Goal: Information Seeking & Learning: Check status

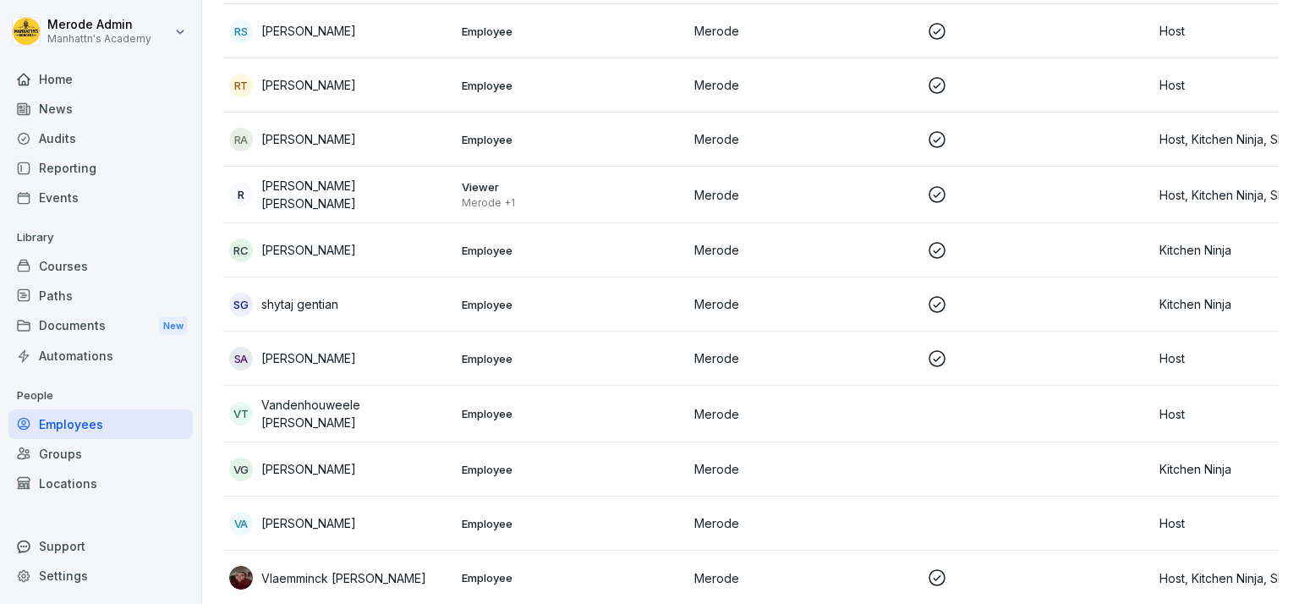
scroll to position [1684, 0]
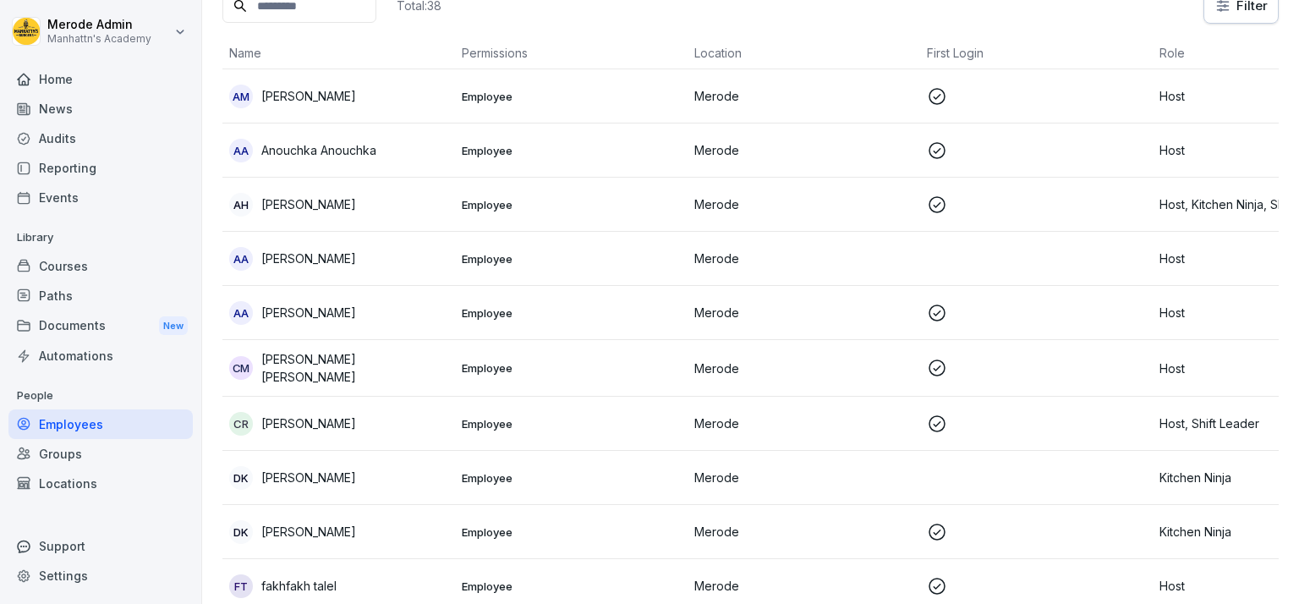
scroll to position [0, 0]
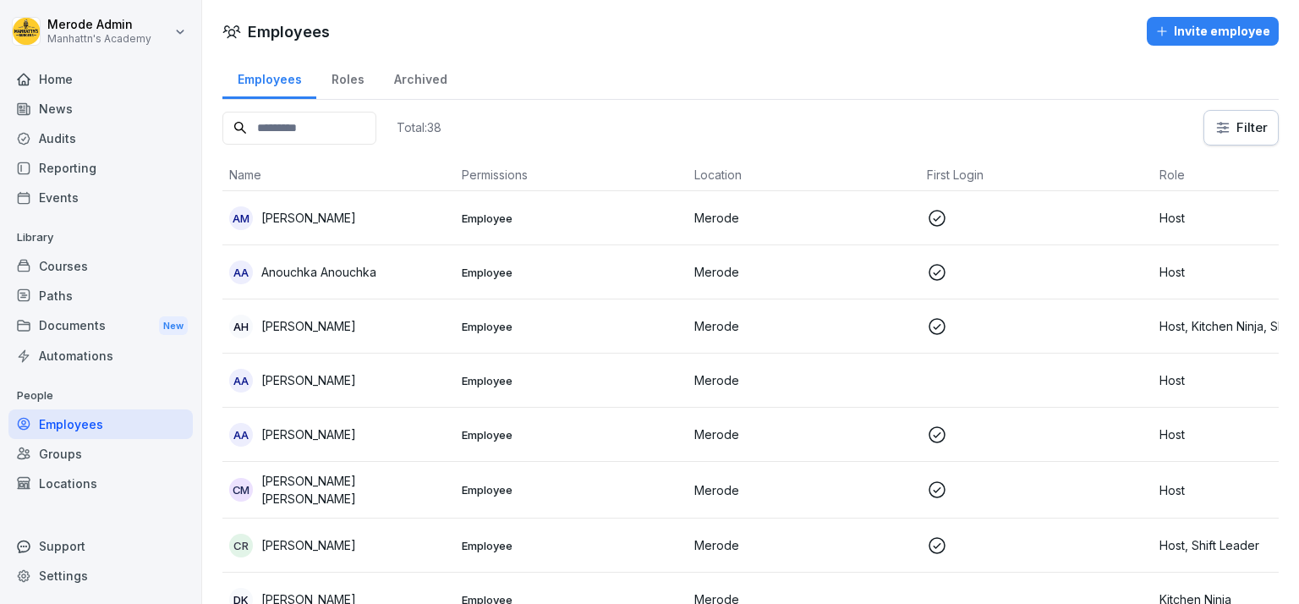
click at [102, 178] on div "Reporting" at bounding box center [100, 168] width 184 height 30
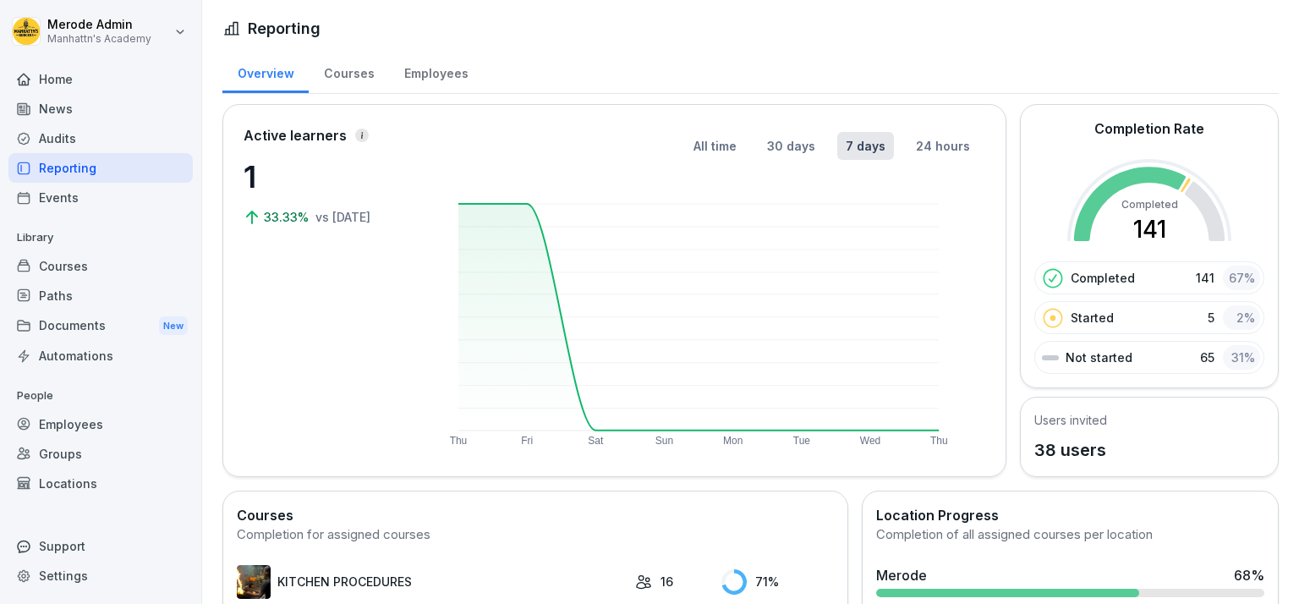
click at [1057, 453] on p "38 users" at bounding box center [1070, 449] width 73 height 25
click at [1121, 350] on div "Not started 65 31 %" at bounding box center [1149, 357] width 230 height 33
click at [1203, 364] on div "65 31 %" at bounding box center [1230, 357] width 60 height 25
click at [1060, 444] on p "38 users" at bounding box center [1070, 449] width 73 height 25
click at [462, 75] on div "Employees" at bounding box center [436, 71] width 94 height 43
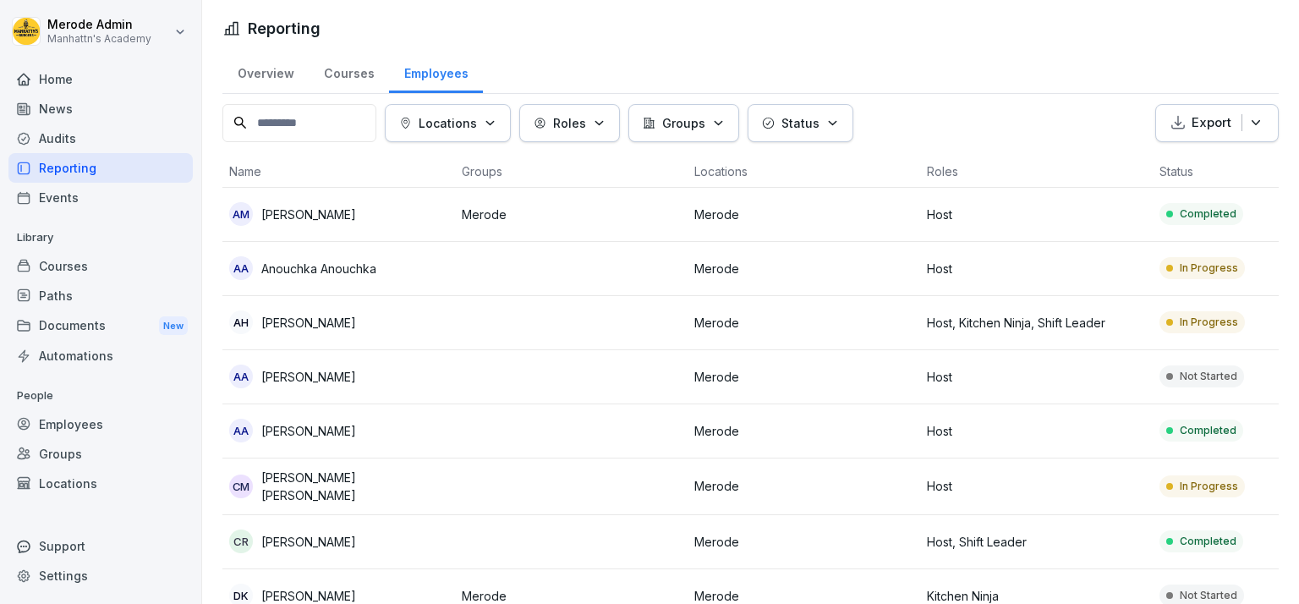
click at [1024, 378] on p "Host" at bounding box center [1036, 377] width 219 height 18
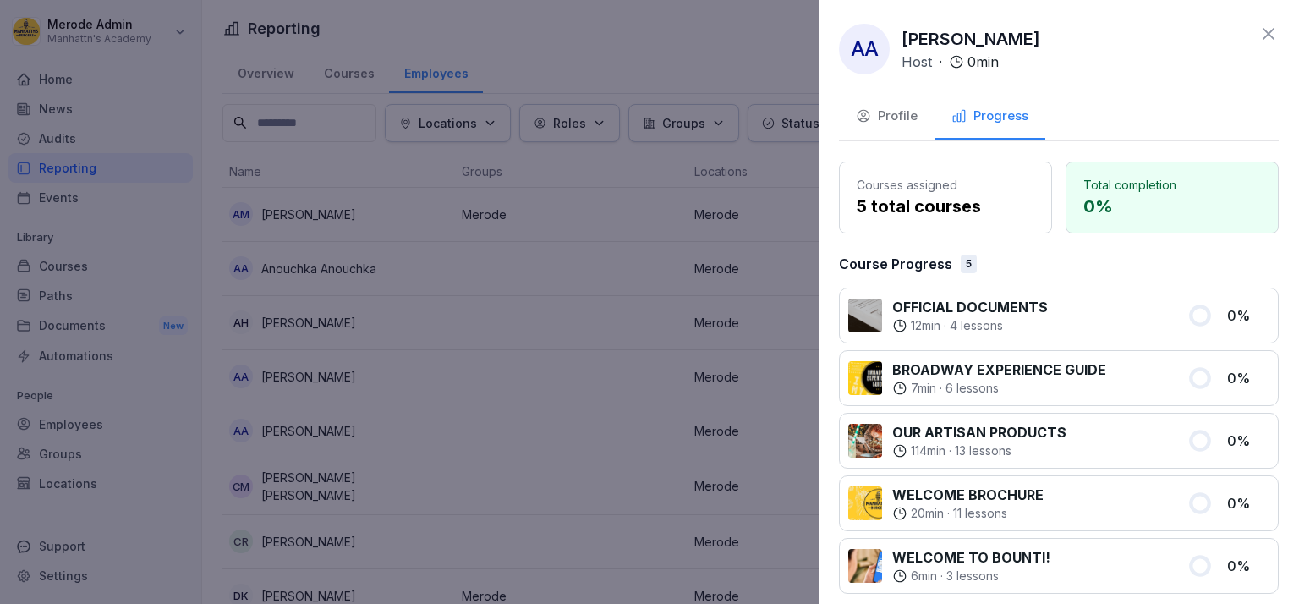
click at [891, 111] on div "Profile" at bounding box center [887, 116] width 62 height 19
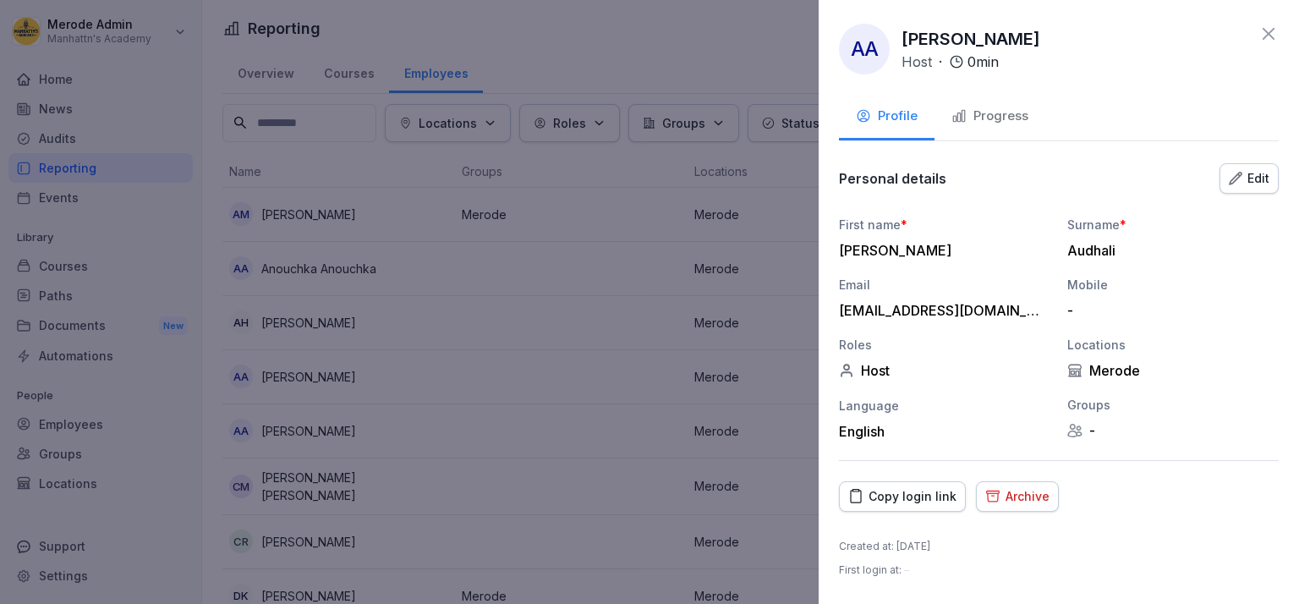
click at [1005, 502] on div "Archive" at bounding box center [1017, 496] width 64 height 19
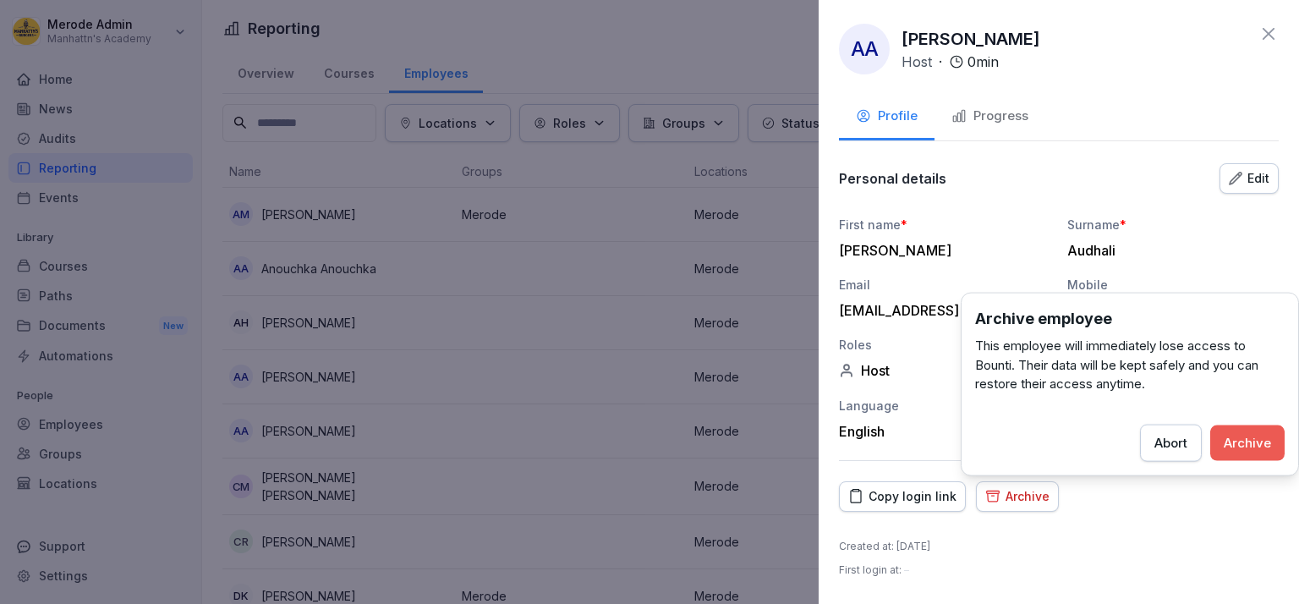
click at [1270, 440] on div "Archive" at bounding box center [1247, 442] width 47 height 19
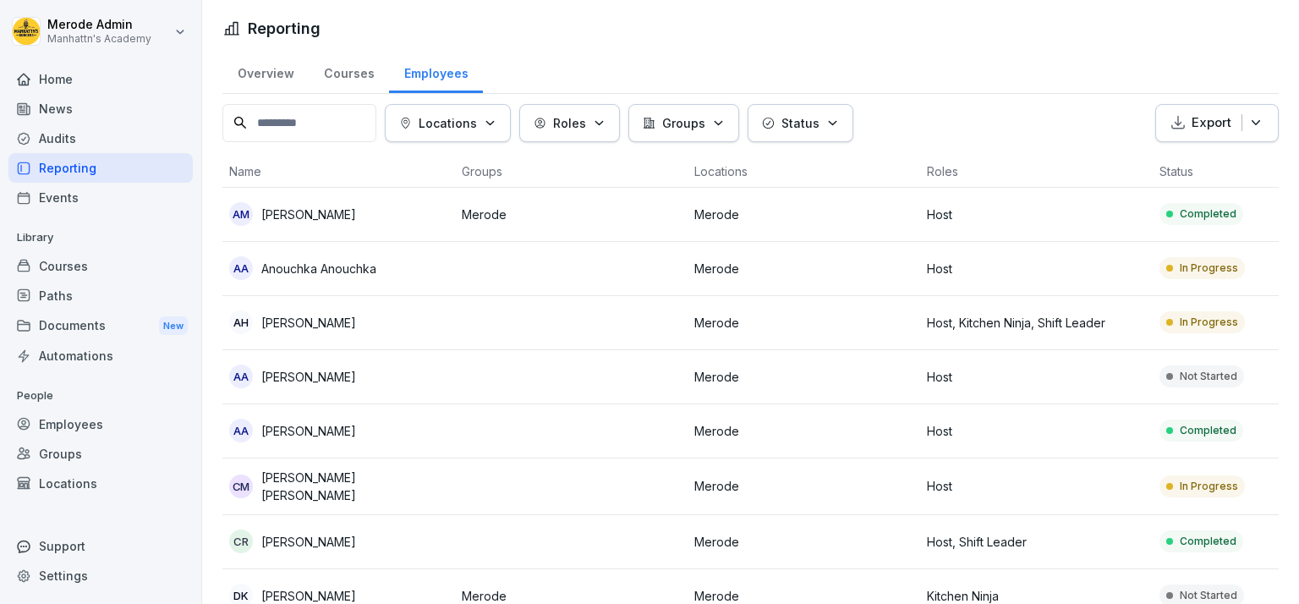
click at [999, 381] on p "Host" at bounding box center [1036, 377] width 219 height 18
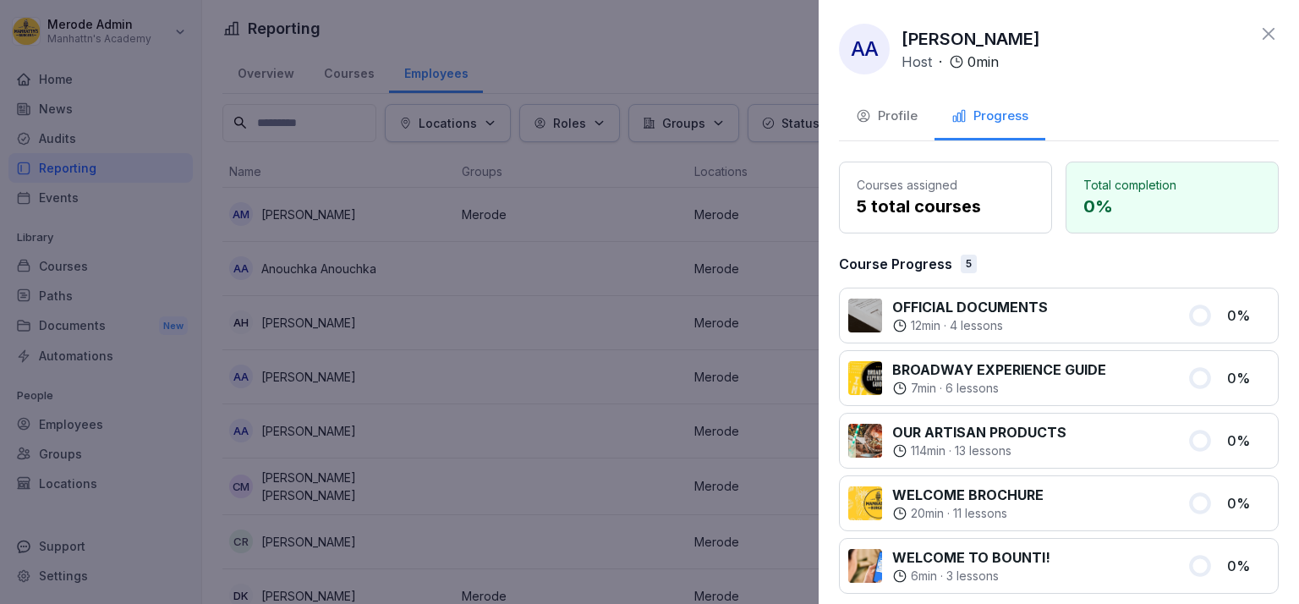
click at [885, 112] on div "Profile" at bounding box center [887, 116] width 62 height 19
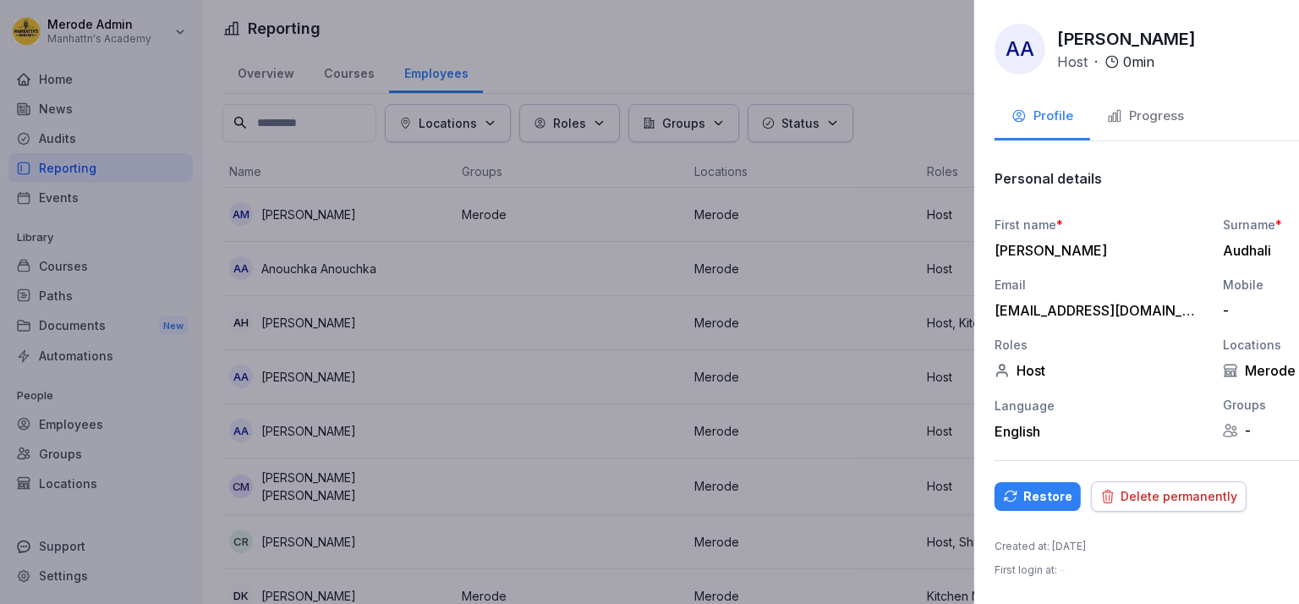
click at [616, 166] on div at bounding box center [649, 302] width 1299 height 604
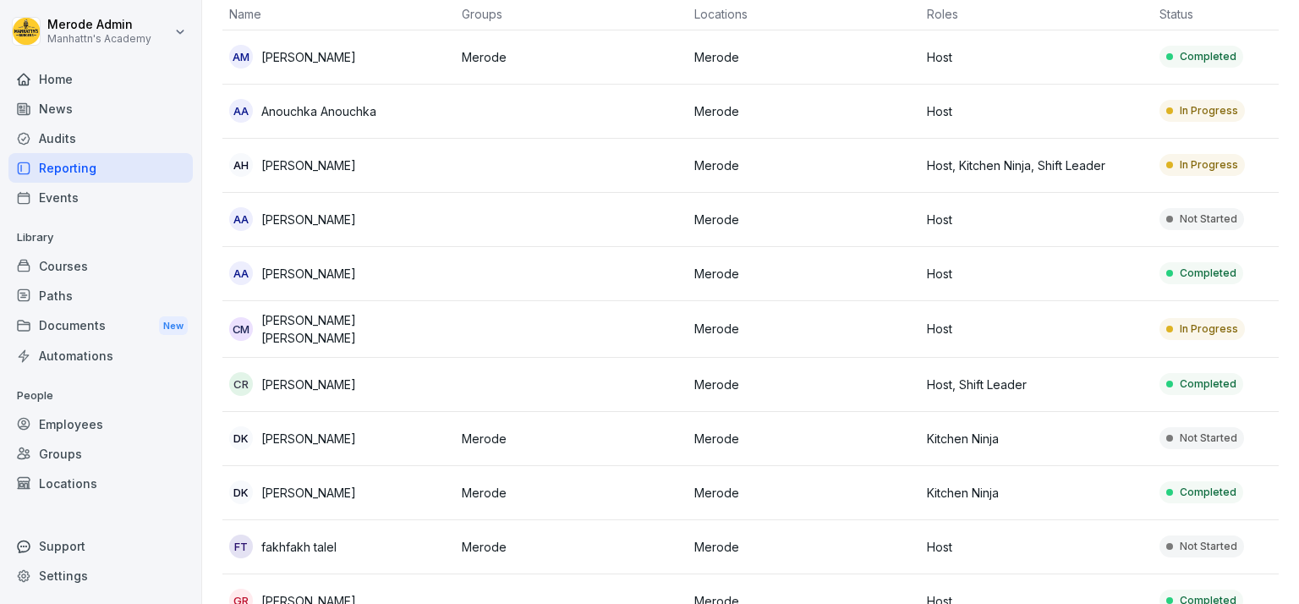
scroll to position [194, 0]
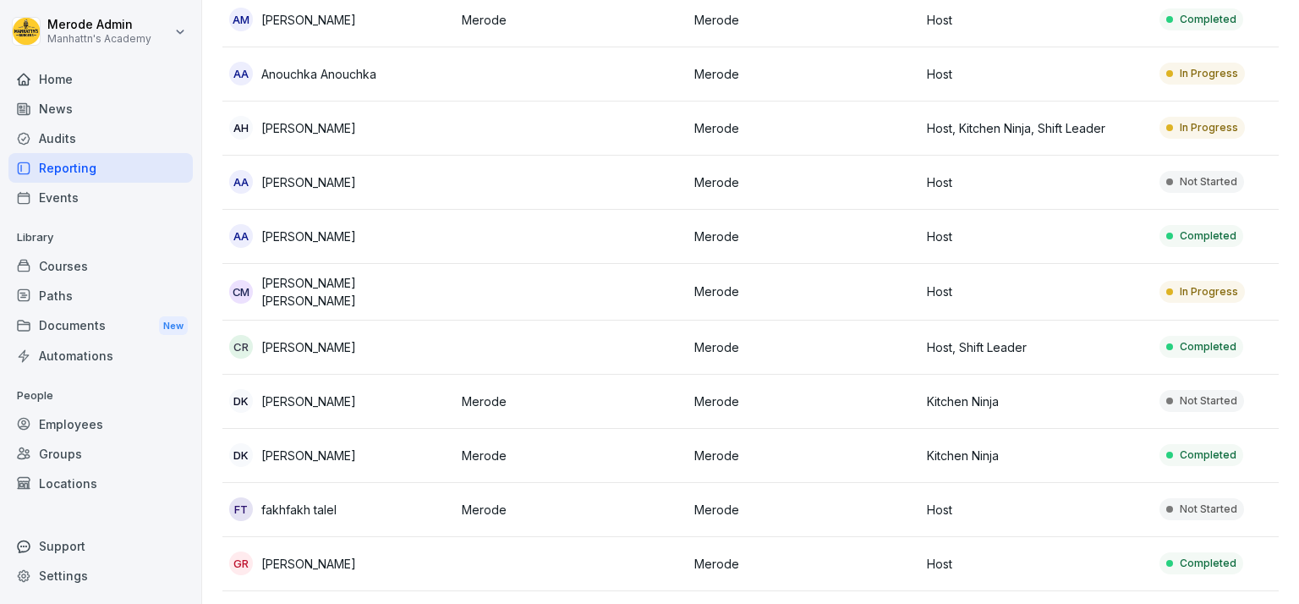
click at [1023, 404] on p "Kitchen Ninja" at bounding box center [1036, 401] width 219 height 18
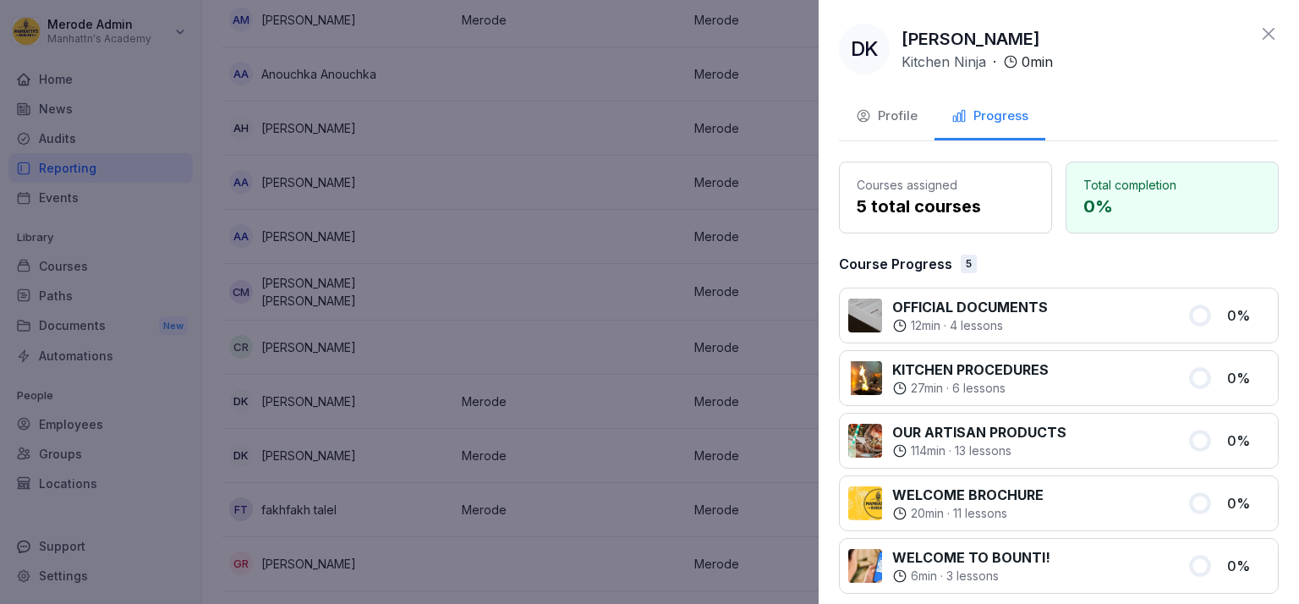
click at [879, 112] on div "Profile" at bounding box center [887, 116] width 62 height 19
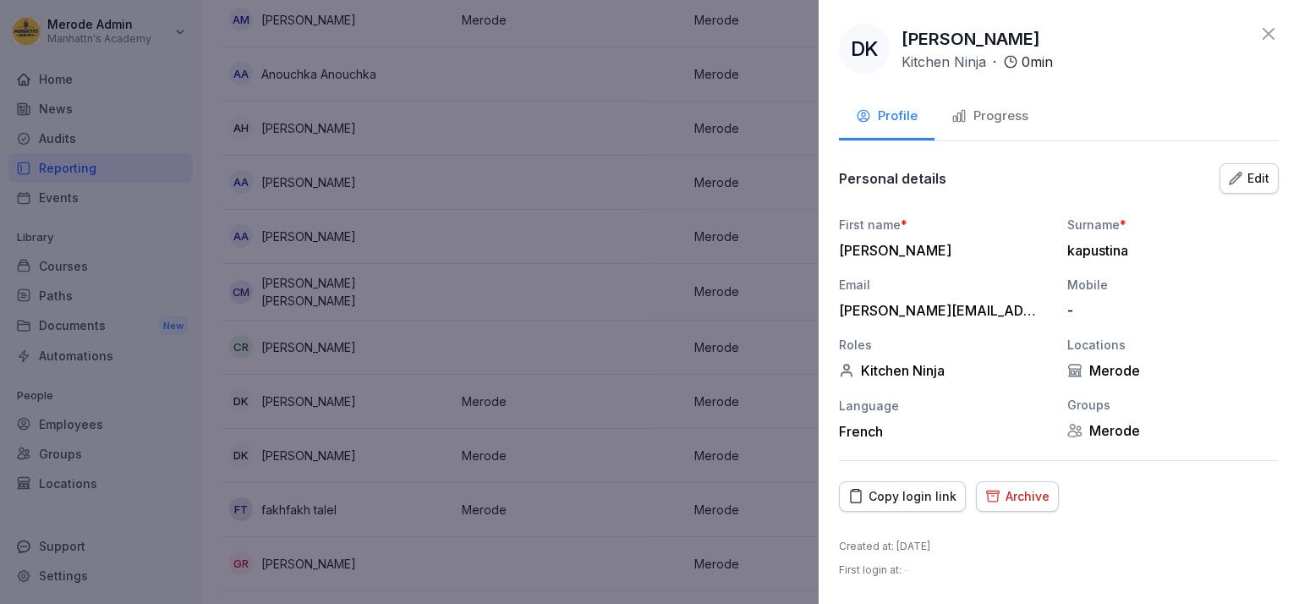
click at [1016, 490] on div "Archive" at bounding box center [1017, 496] width 64 height 19
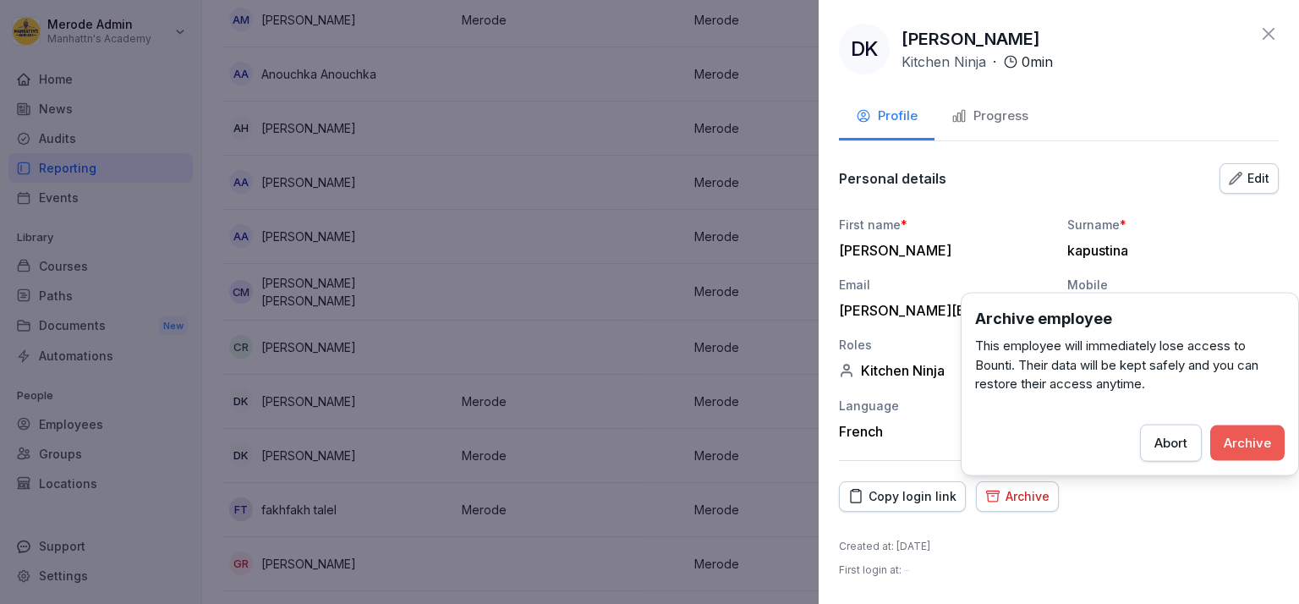
click at [1271, 435] on button "Archive" at bounding box center [1247, 443] width 74 height 36
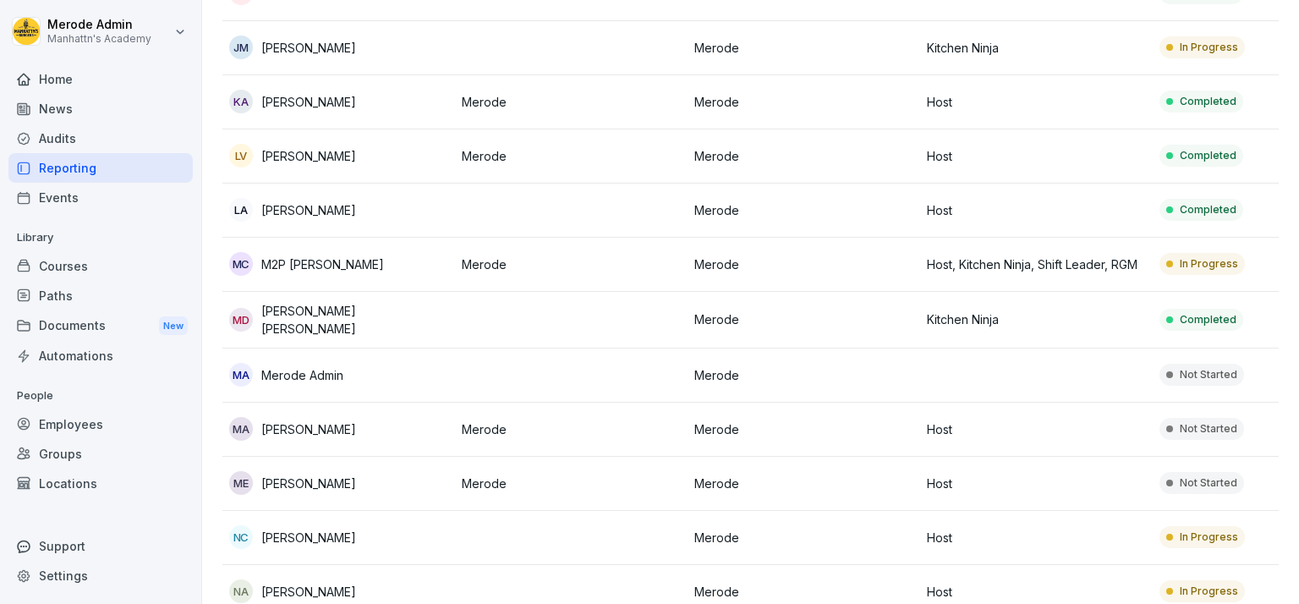
scroll to position [974, 0]
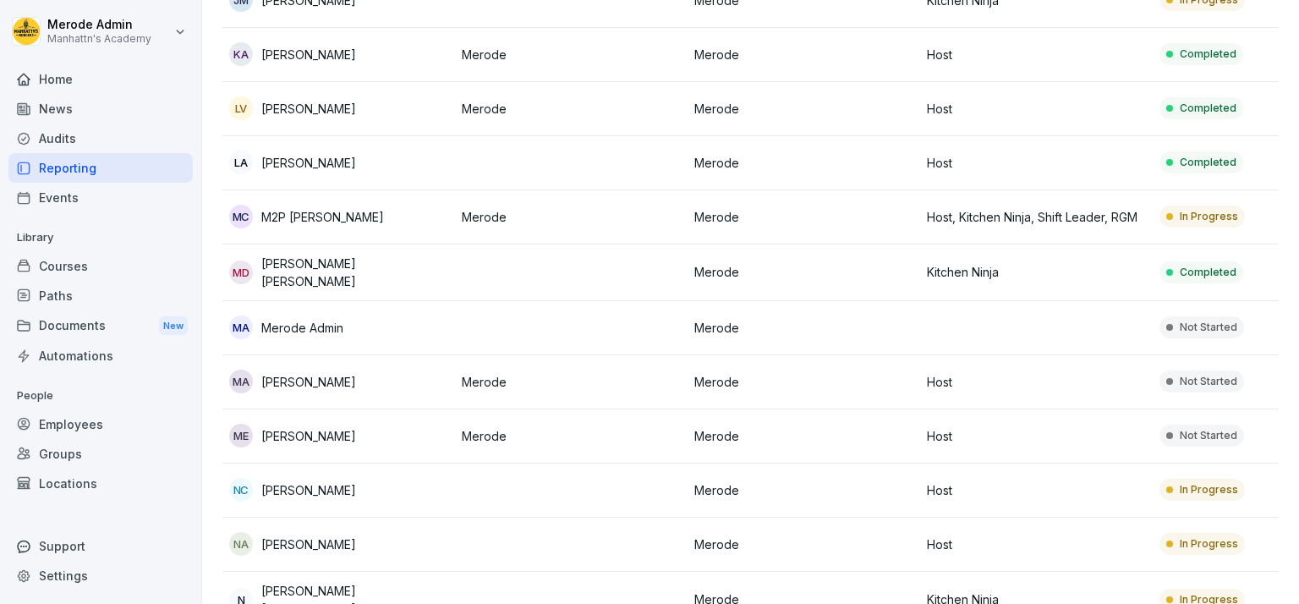
click at [590, 439] on td "Merode" at bounding box center [571, 436] width 233 height 54
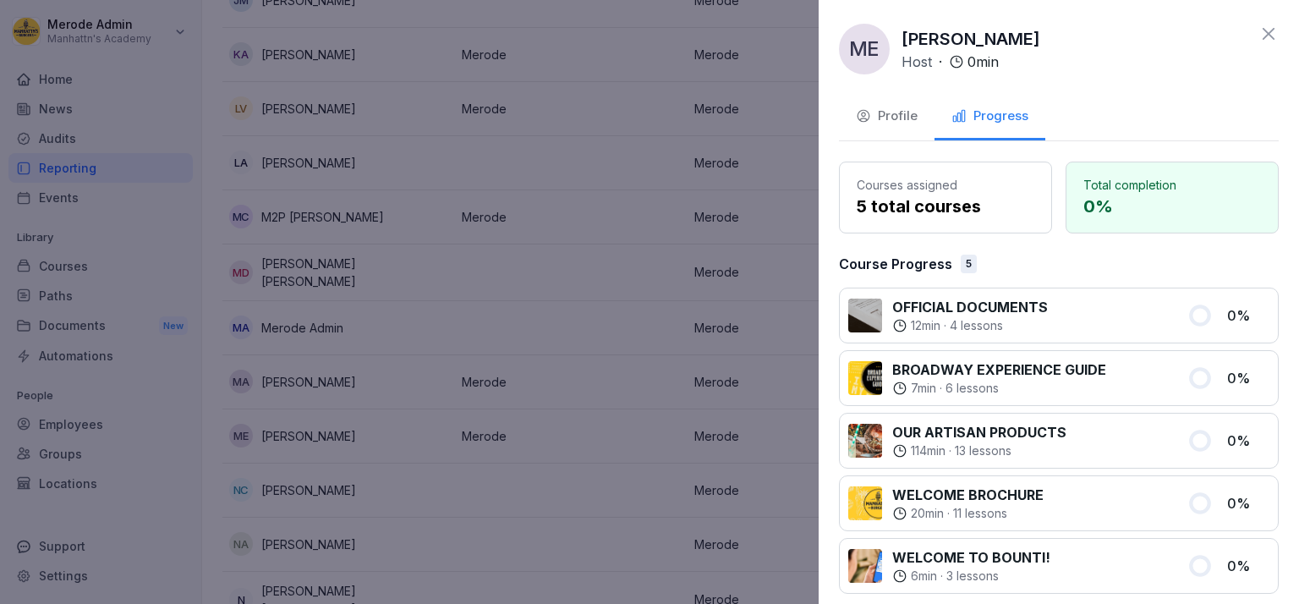
click at [888, 121] on div "Profile" at bounding box center [887, 116] width 62 height 19
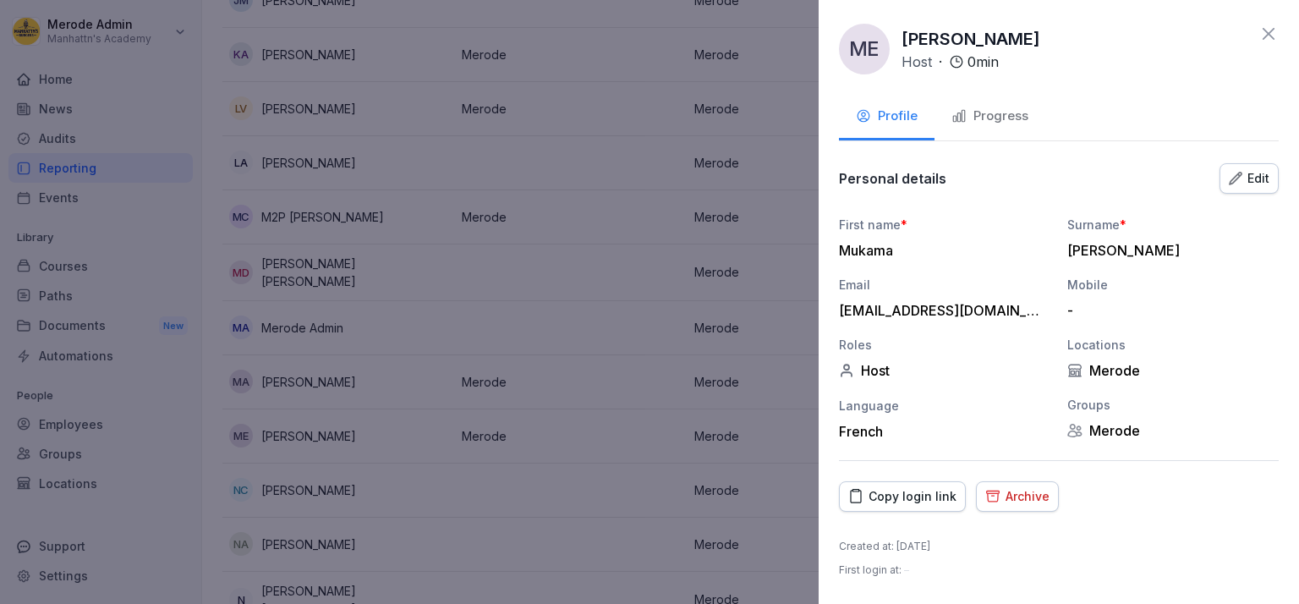
click at [1028, 505] on button "Archive" at bounding box center [1017, 496] width 83 height 30
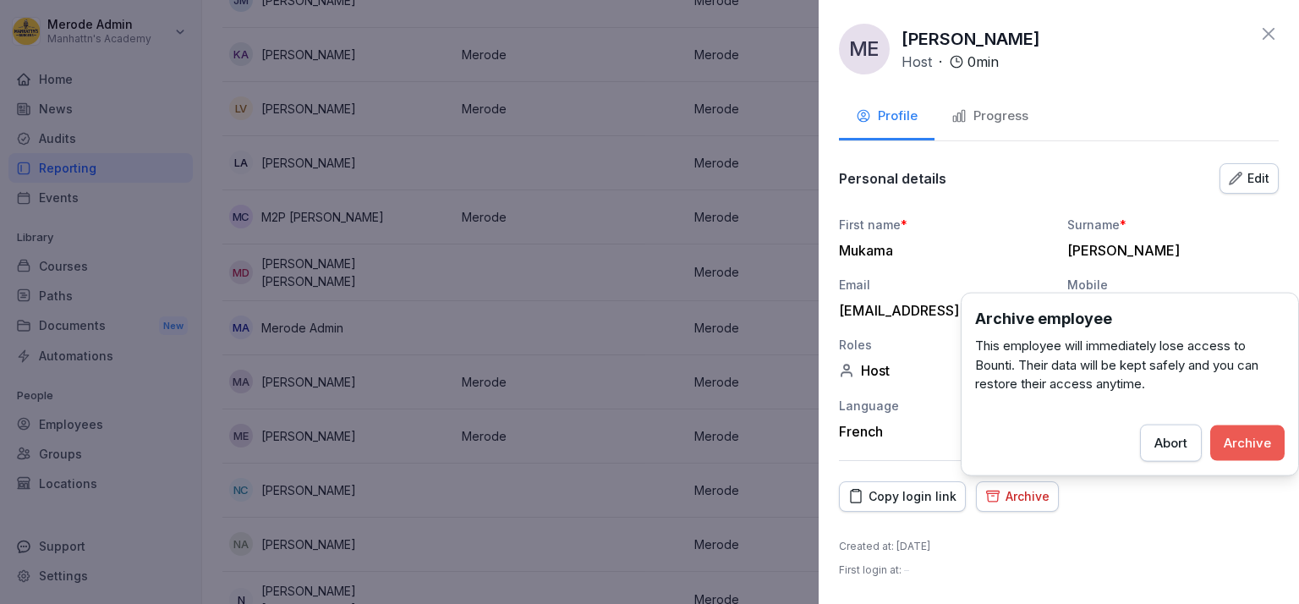
click at [1245, 449] on div "Archive" at bounding box center [1247, 442] width 47 height 19
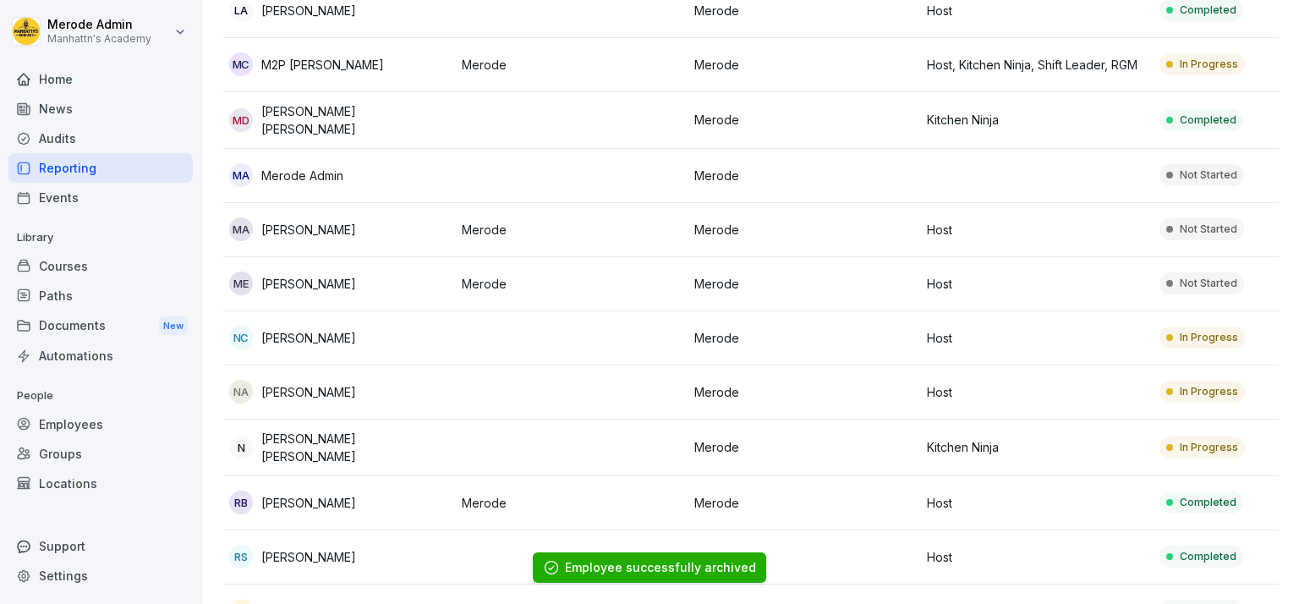
scroll to position [1169, 0]
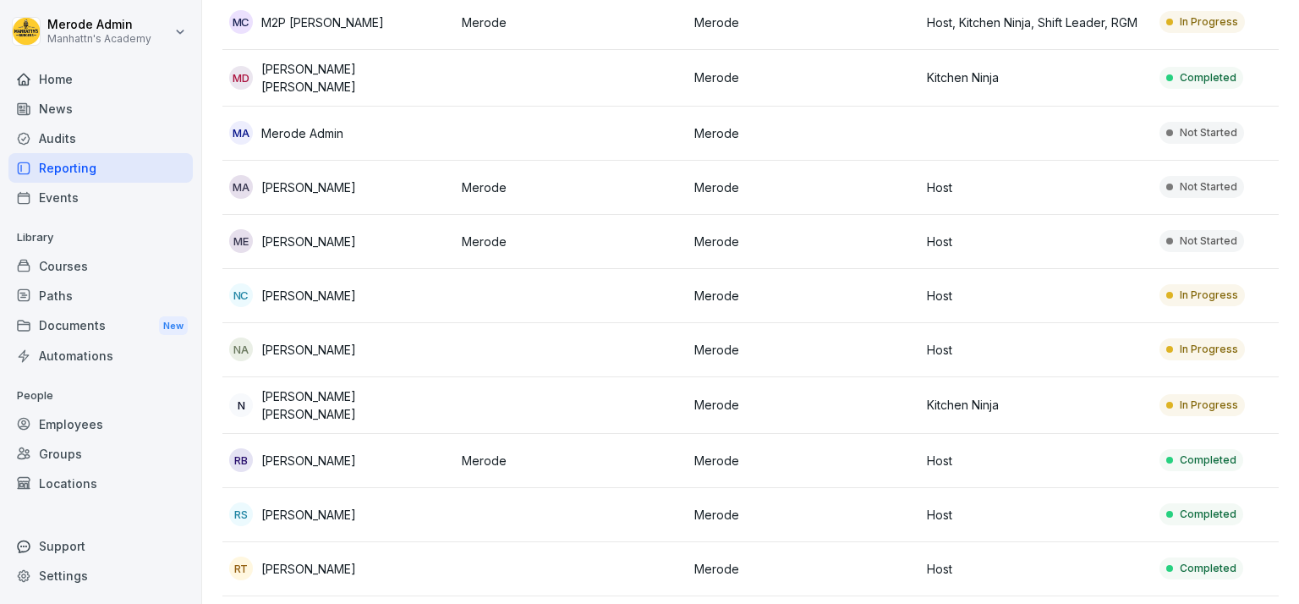
click at [565, 385] on td at bounding box center [571, 405] width 233 height 57
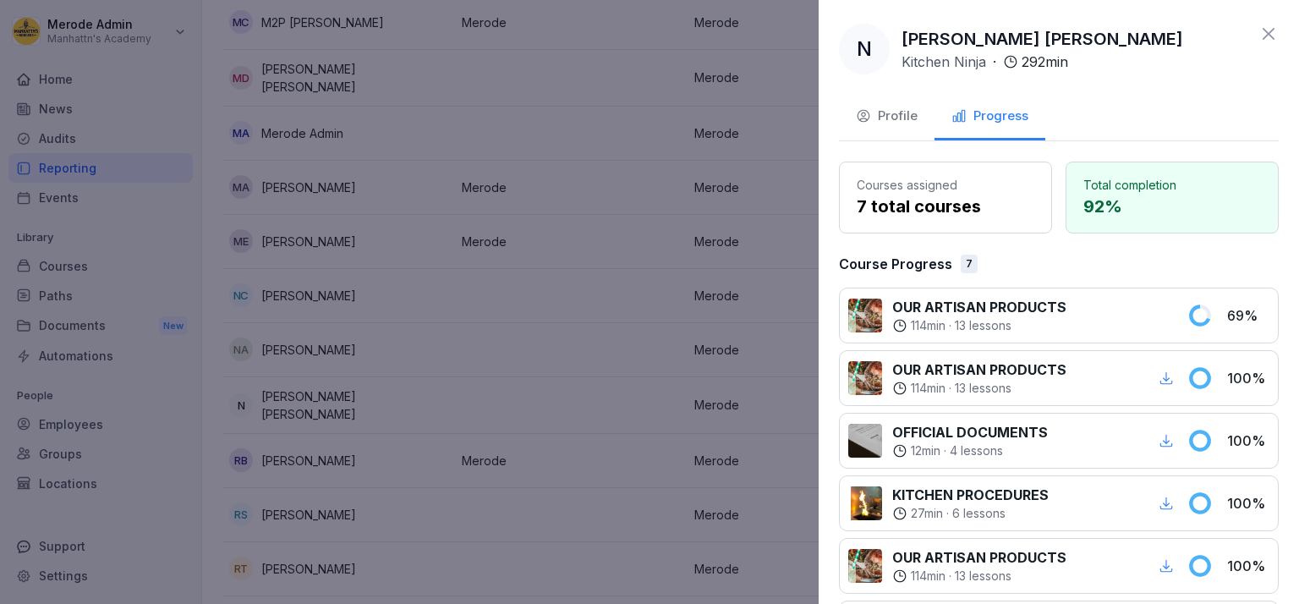
click at [901, 116] on div "Profile" at bounding box center [887, 116] width 62 height 19
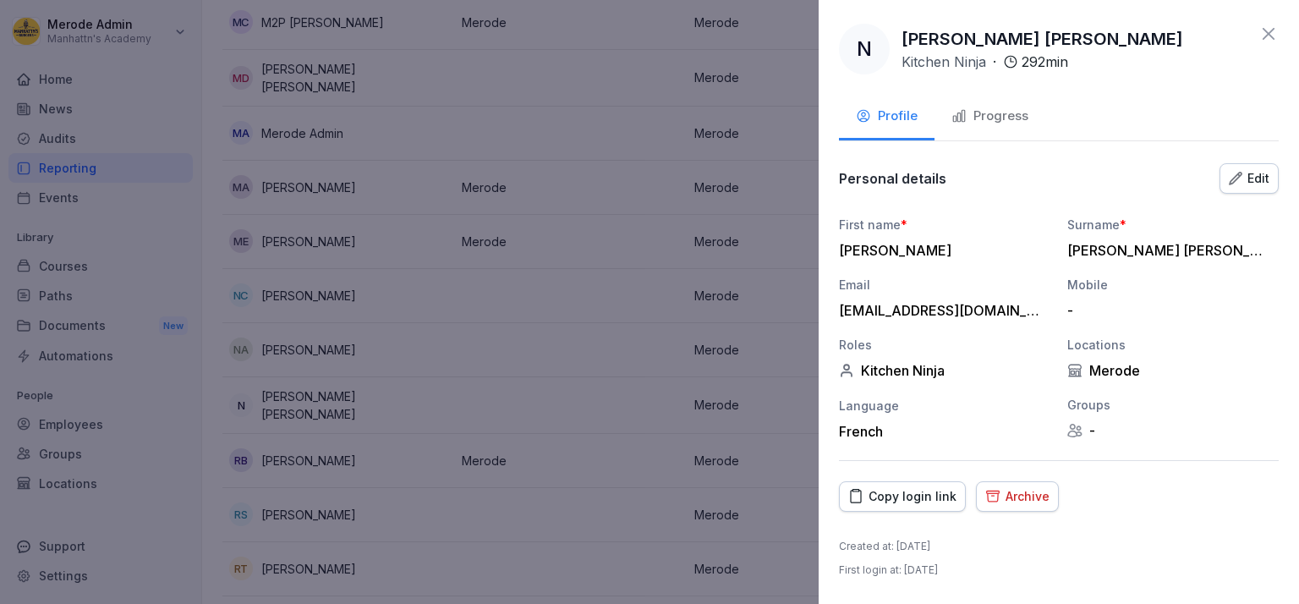
click at [998, 490] on div "Archive" at bounding box center [1017, 496] width 64 height 19
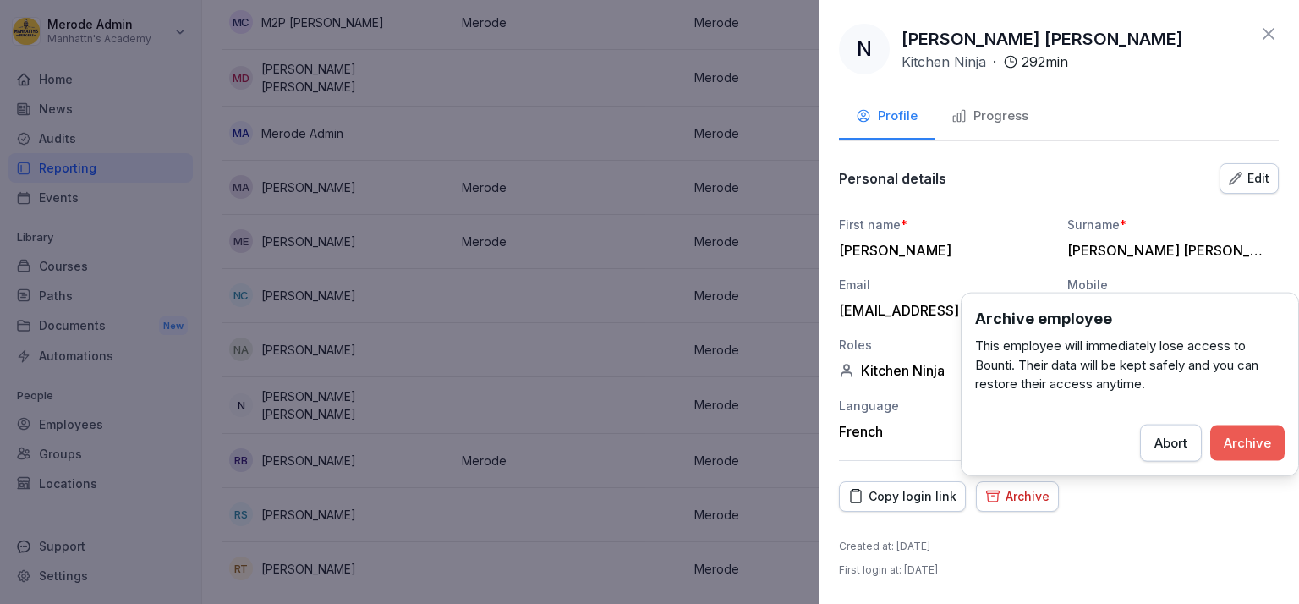
click at [1259, 452] on button "Archive" at bounding box center [1247, 443] width 74 height 36
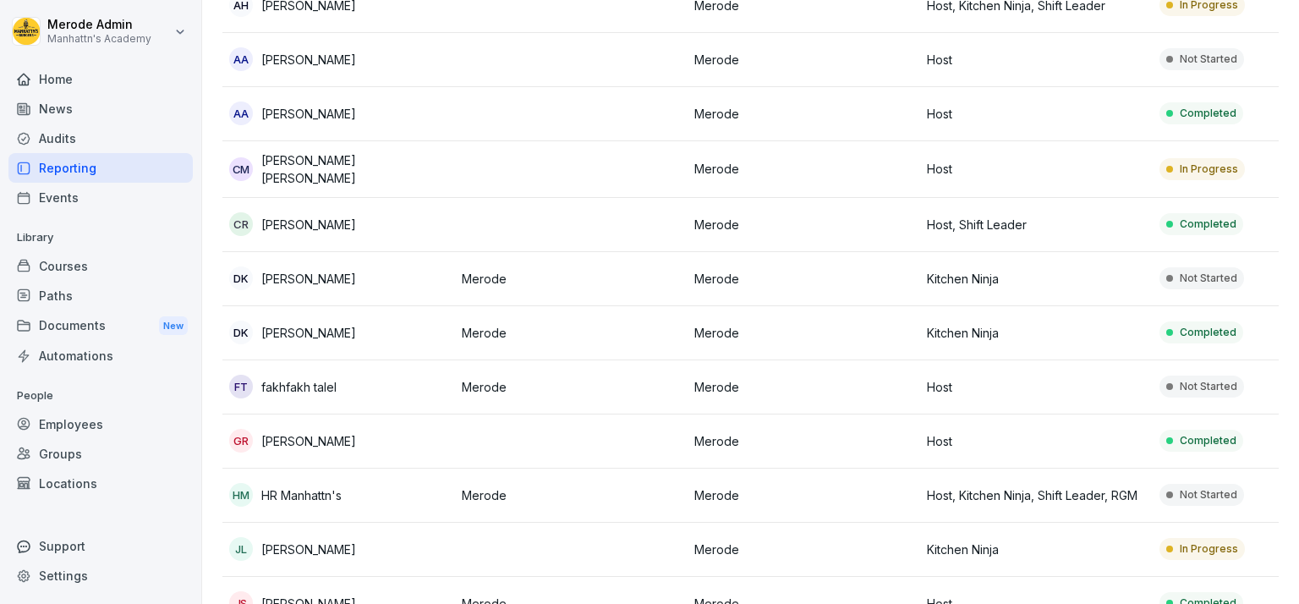
scroll to position [0, 0]
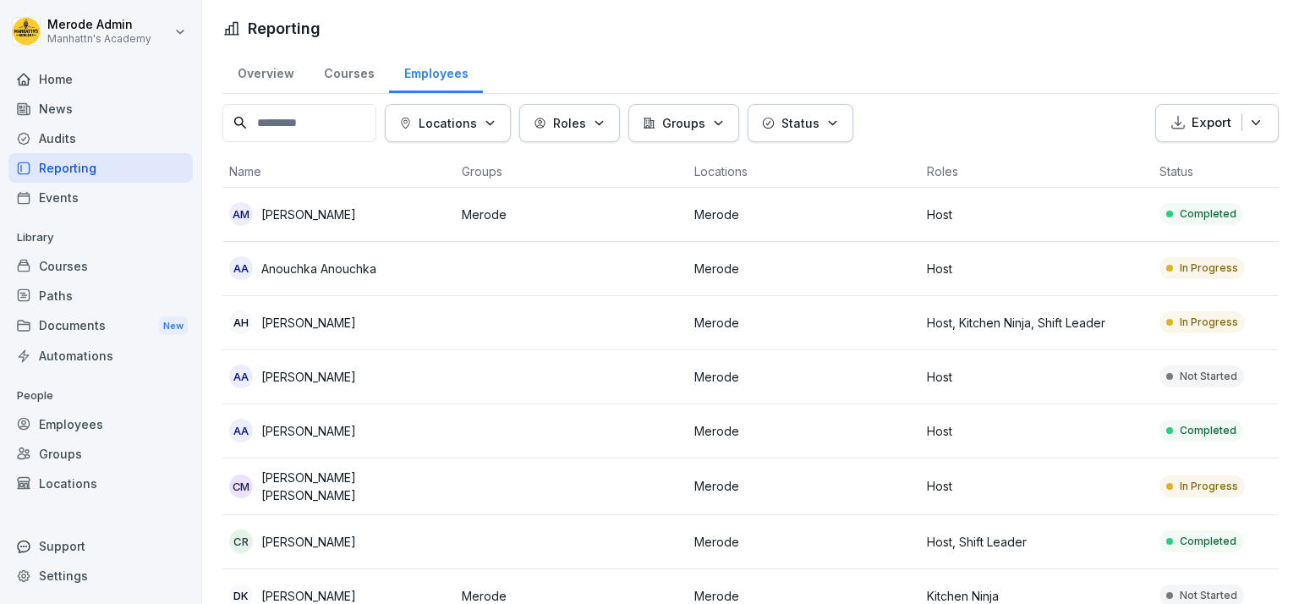
click at [281, 74] on div "Overview" at bounding box center [265, 71] width 86 height 43
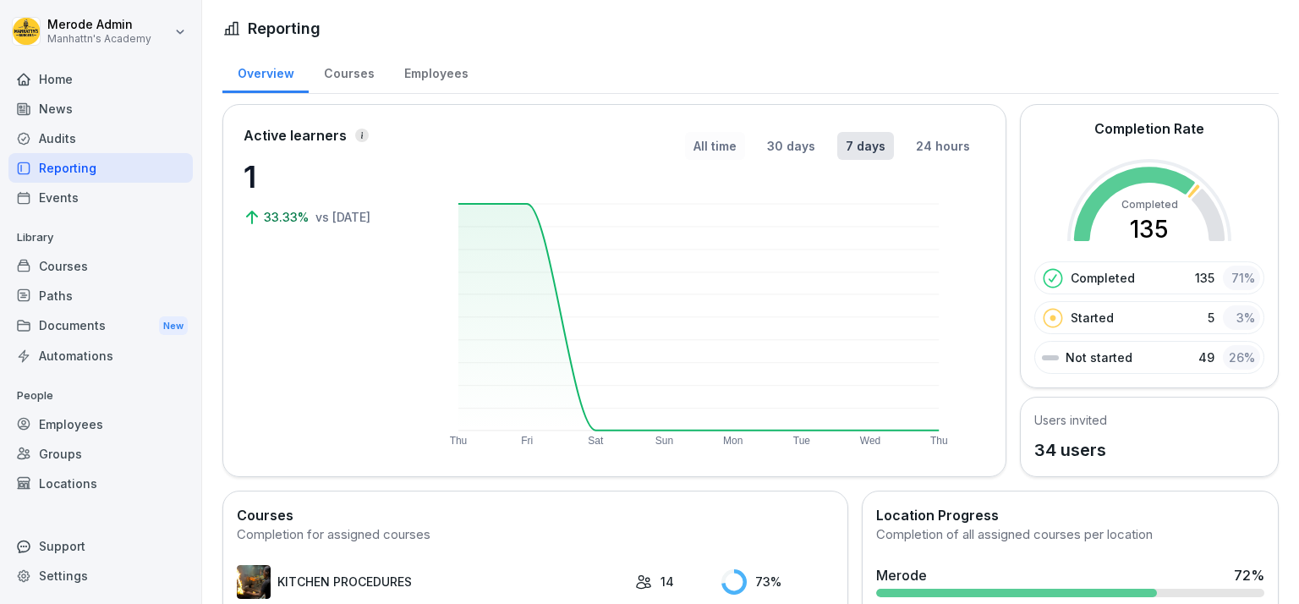
click at [723, 142] on button "All time" at bounding box center [715, 146] width 60 height 28
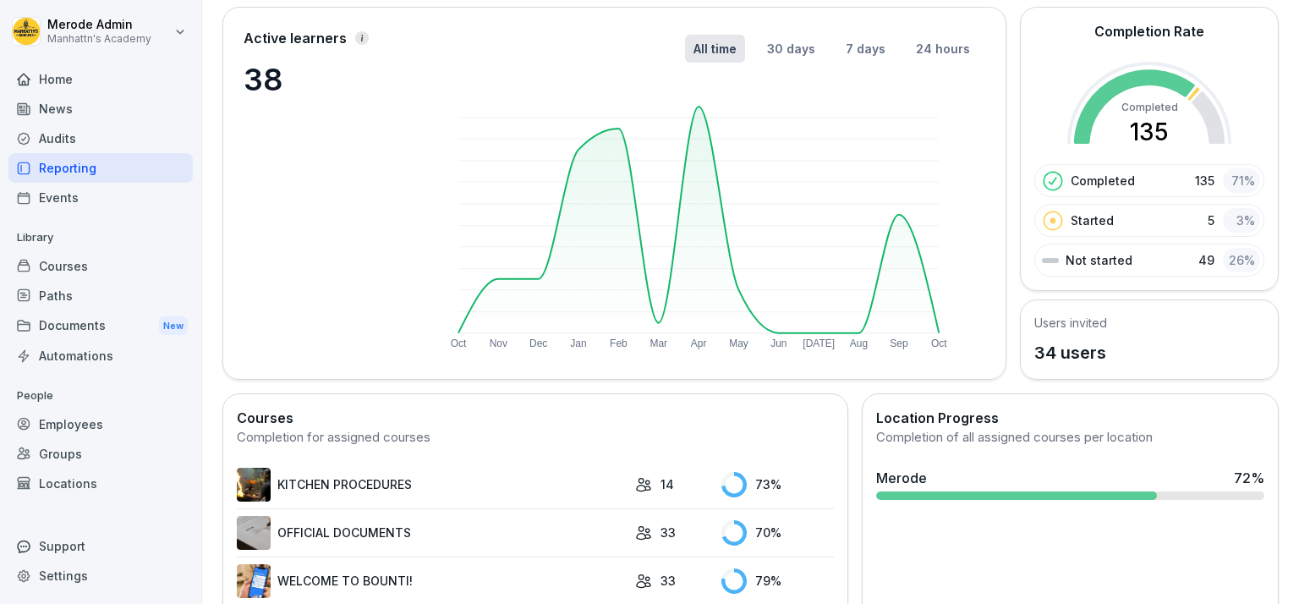
scroll to position [282, 0]
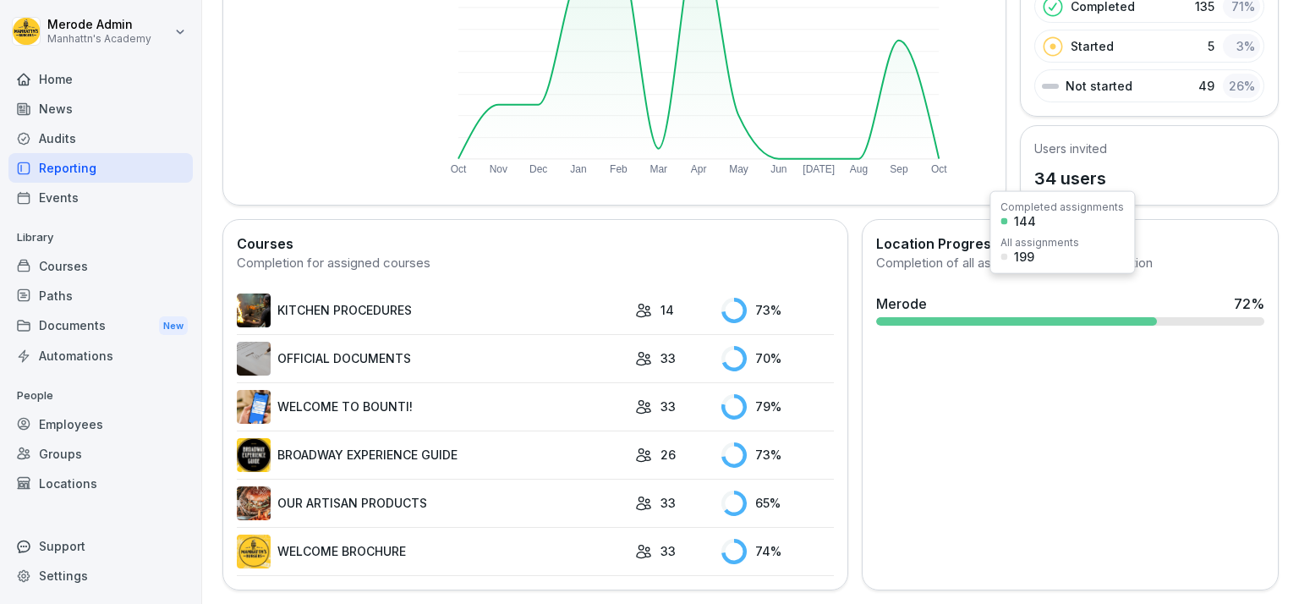
click at [912, 293] on div "Merode" at bounding box center [901, 303] width 51 height 20
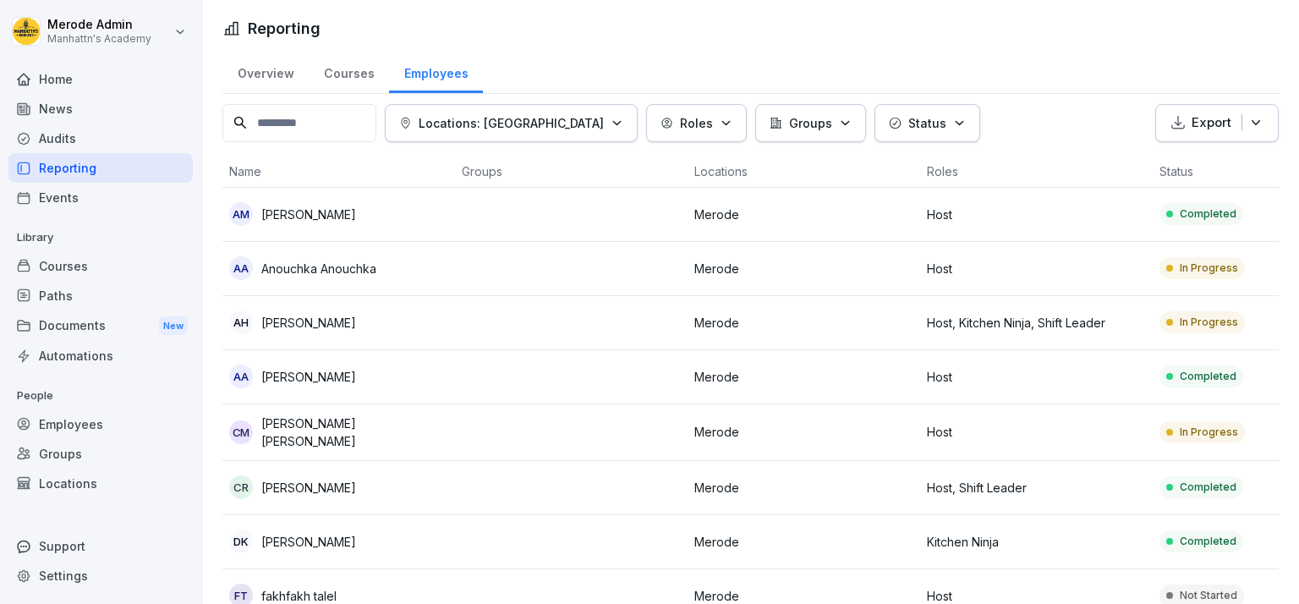
click at [879, 112] on button "Status" at bounding box center [927, 123] width 106 height 38
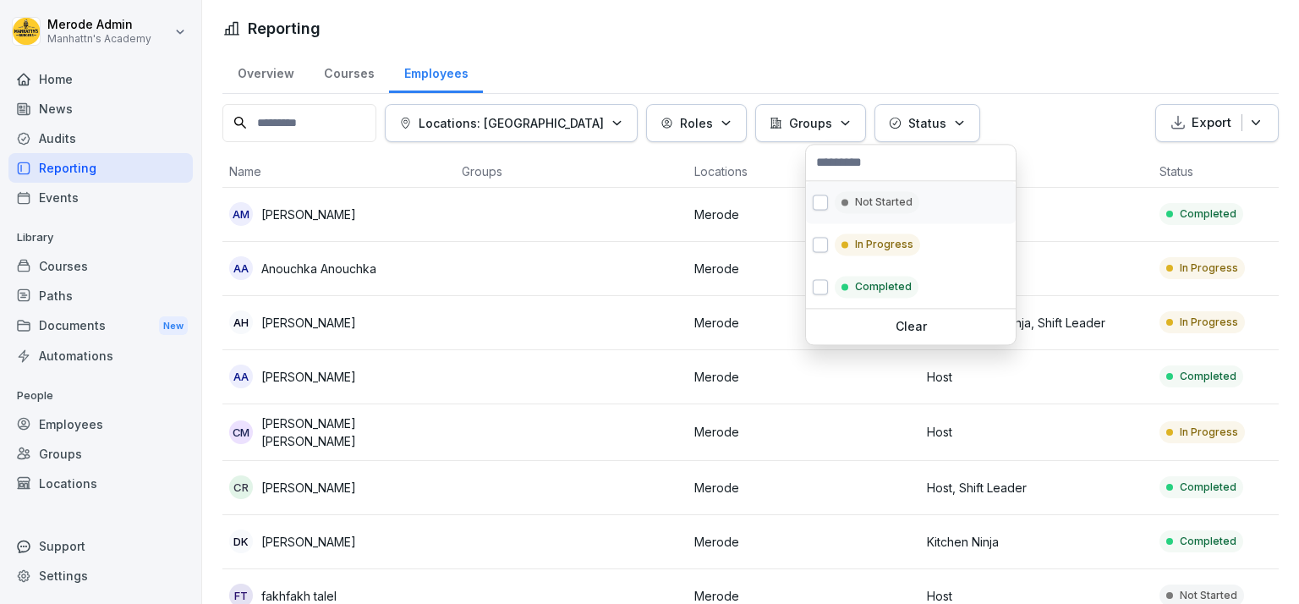
click at [885, 204] on p "Not Started" at bounding box center [884, 201] width 58 height 15
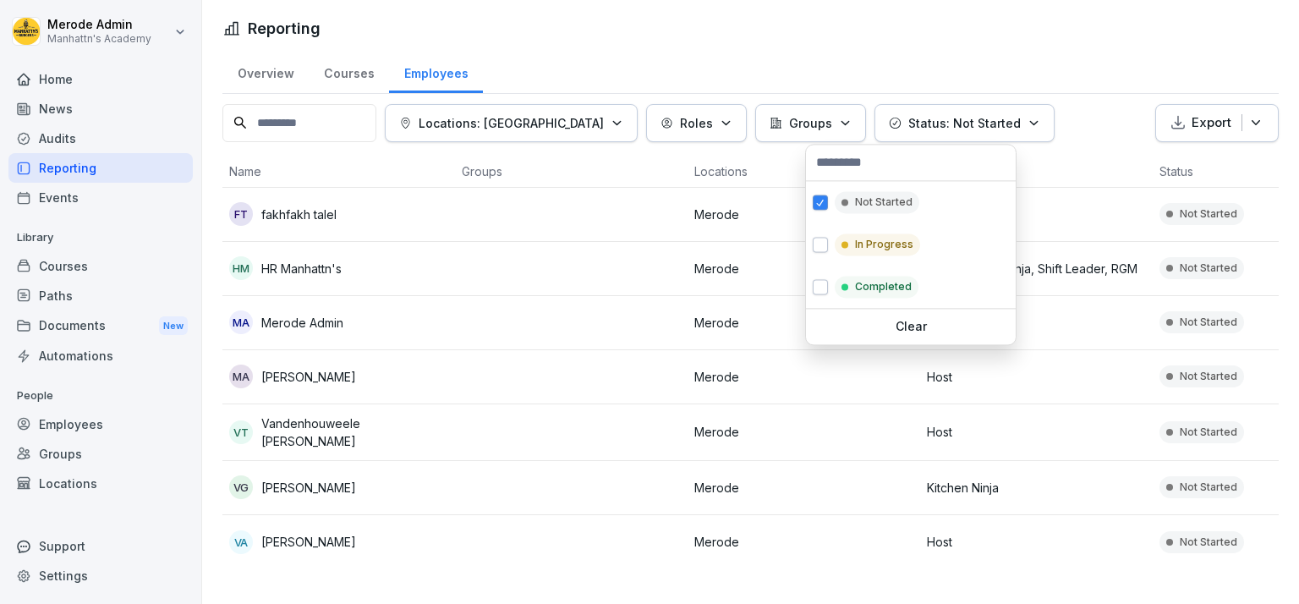
click at [1052, 63] on html "Merode Admin Manhattn's Academy Home News Audits Reporting Events Library Cours…" at bounding box center [649, 302] width 1299 height 604
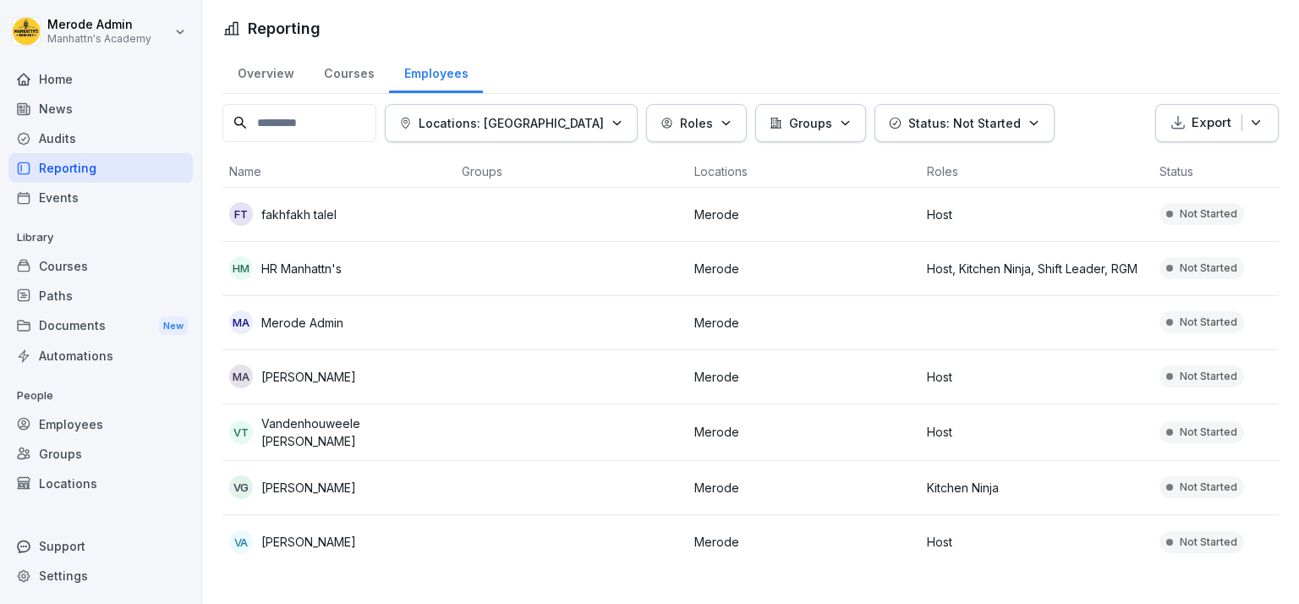
scroll to position [3, 0]
click at [537, 114] on p "Locations: [GEOGRAPHIC_DATA]" at bounding box center [511, 123] width 185 height 18
click at [636, 50] on html "Merode Admin Manhattn's Academy Home News Audits Reporting Events Library Cours…" at bounding box center [649, 302] width 1299 height 604
click at [934, 128] on button "Status: Not Started" at bounding box center [964, 123] width 180 height 38
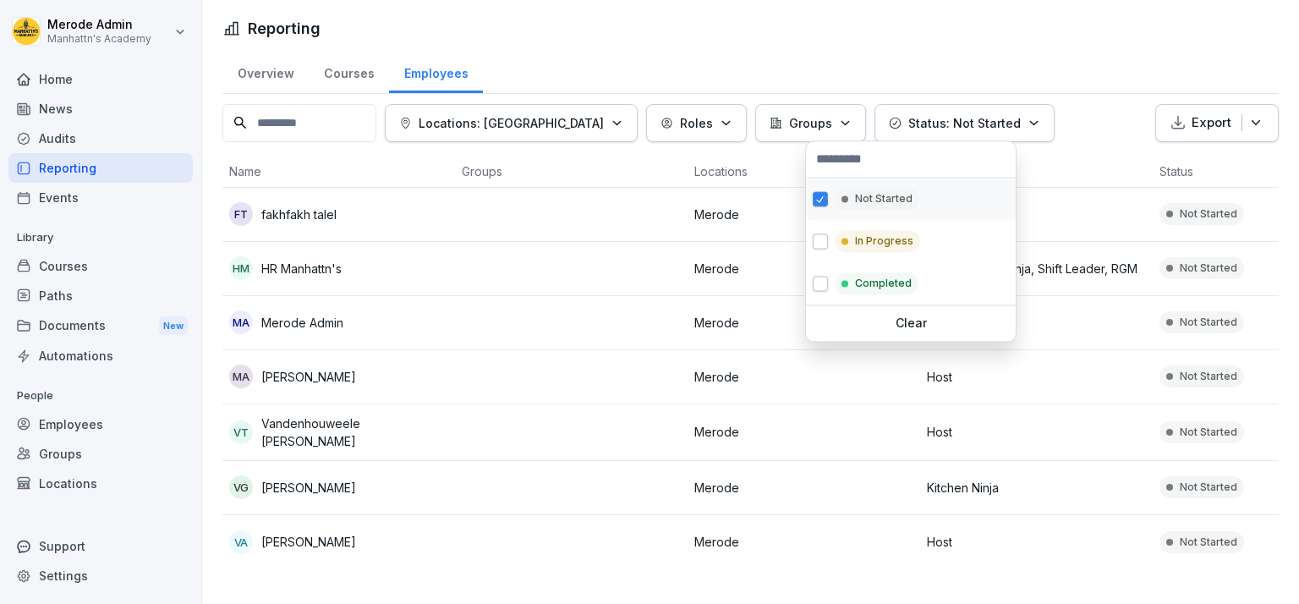
click at [817, 200] on button "button" at bounding box center [820, 198] width 15 height 15
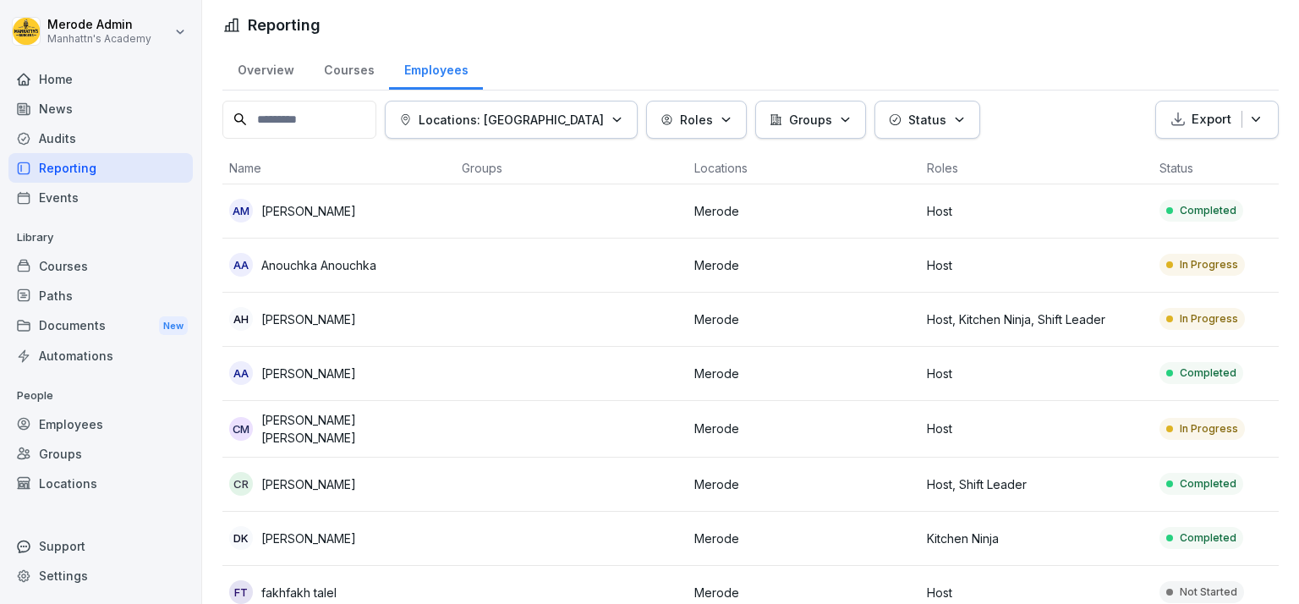
click at [977, 39] on html "Merode Admin Manhattn's Academy Home News Audits Reporting Events Library Cours…" at bounding box center [649, 302] width 1299 height 604
click at [256, 125] on input at bounding box center [299, 120] width 154 height 38
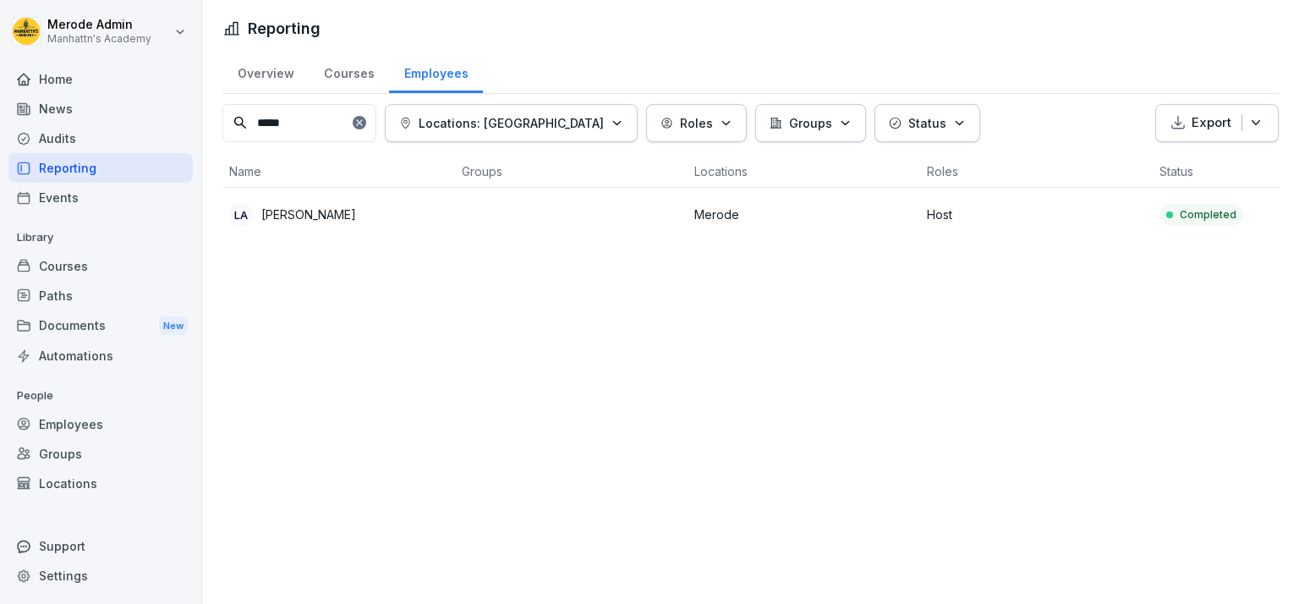
type input "*****"
click at [364, 120] on icon at bounding box center [359, 123] width 10 height 10
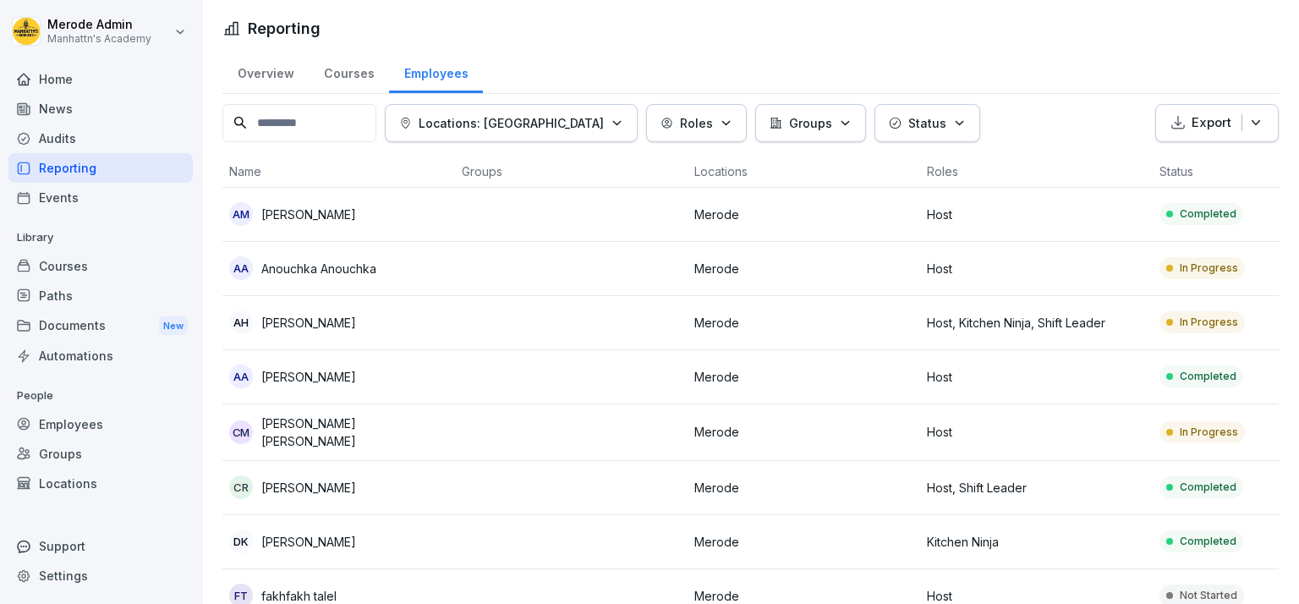
click at [276, 74] on div "Overview" at bounding box center [265, 71] width 86 height 43
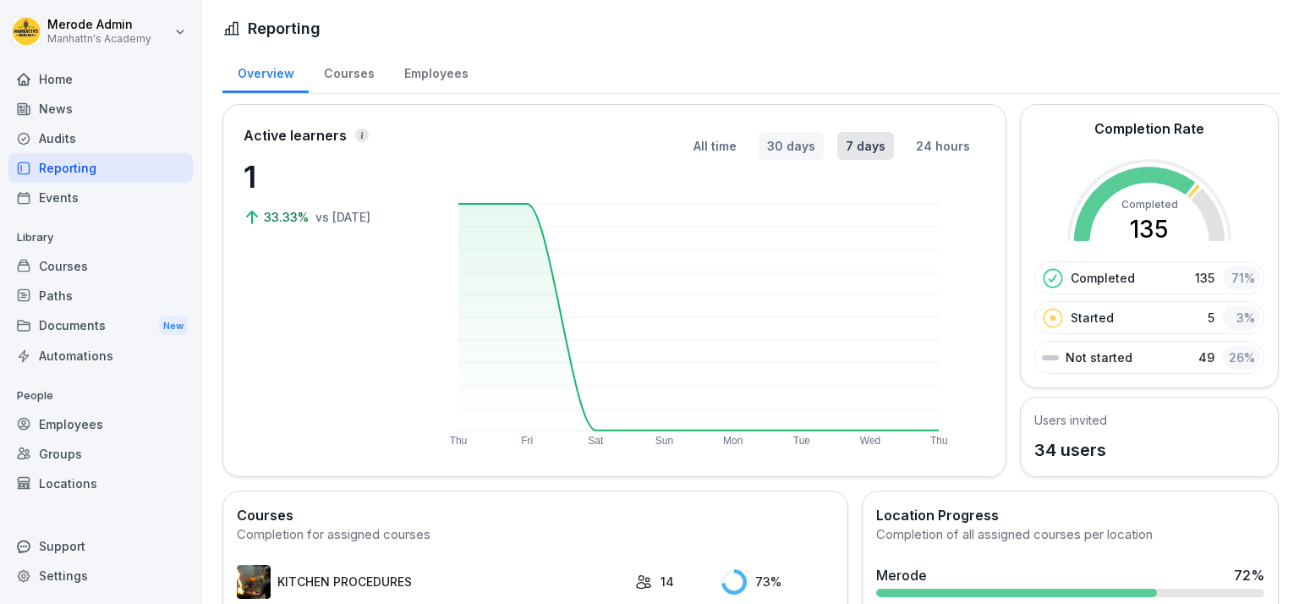
click at [803, 150] on button "30 days" at bounding box center [791, 146] width 65 height 28
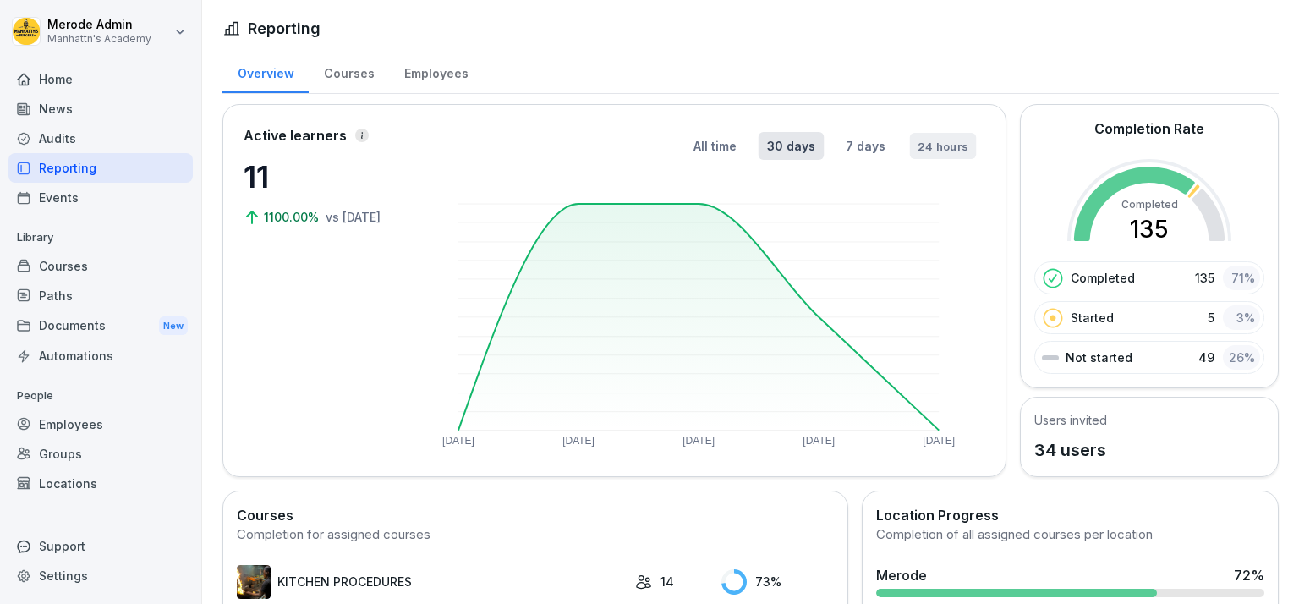
click at [932, 148] on button "24 hours" at bounding box center [943, 146] width 66 height 26
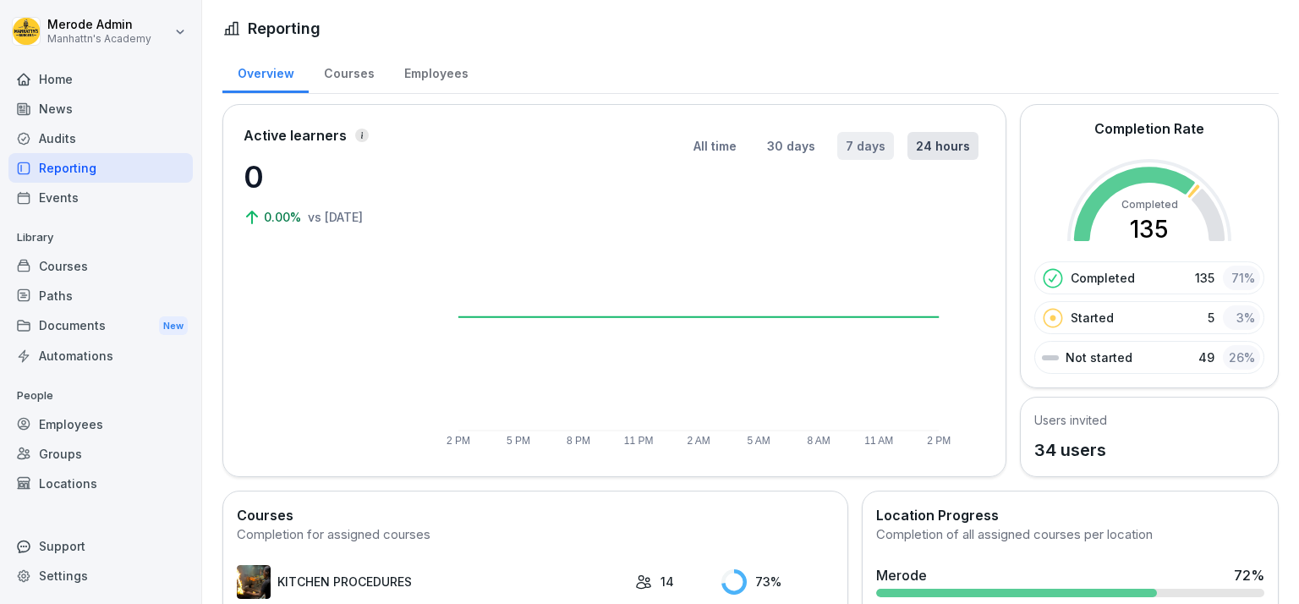
click at [864, 147] on button "7 days" at bounding box center [865, 146] width 57 height 28
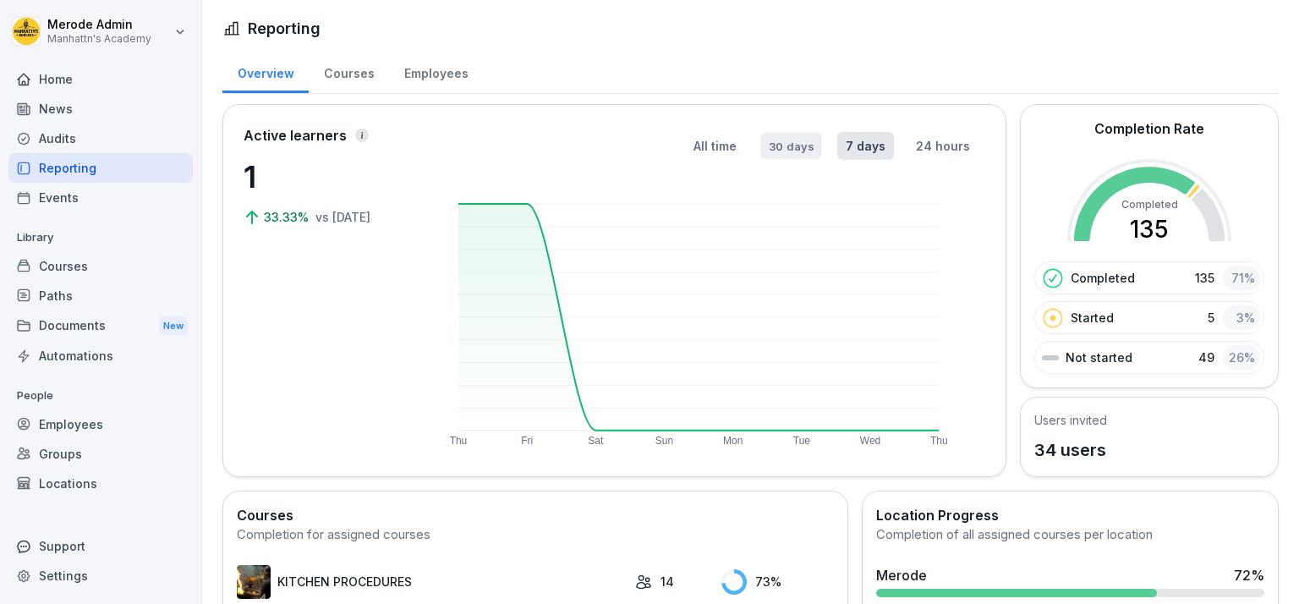
click at [783, 142] on button "30 days" at bounding box center [790, 146] width 61 height 26
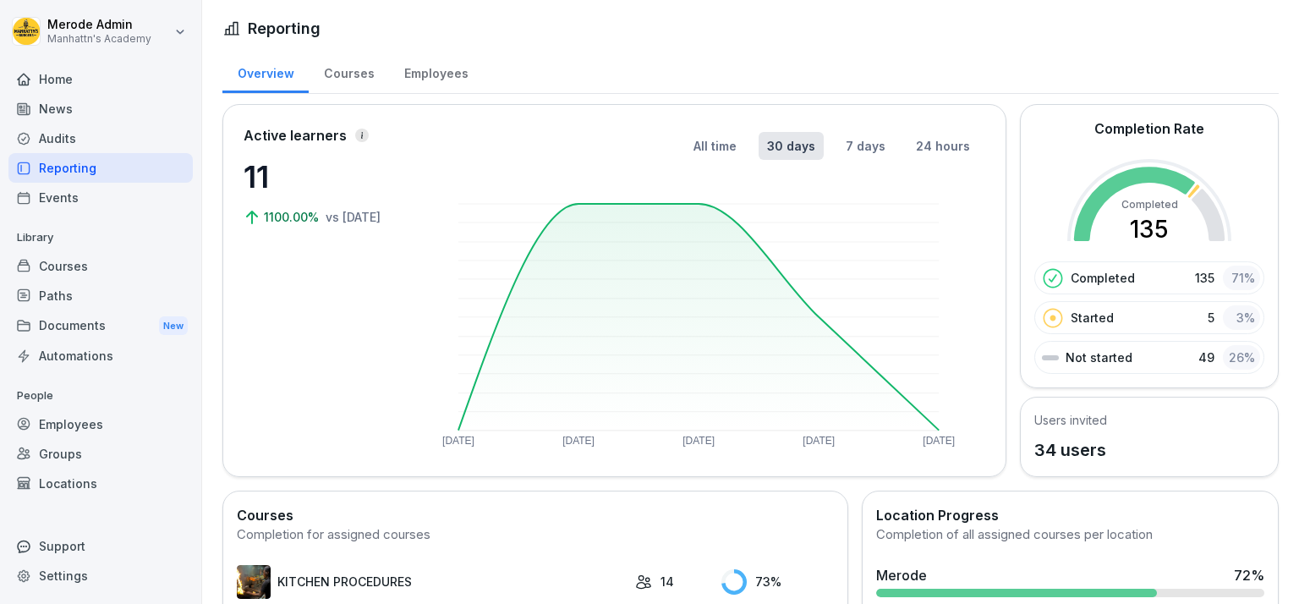
click at [429, 66] on div "Employees" at bounding box center [436, 71] width 94 height 43
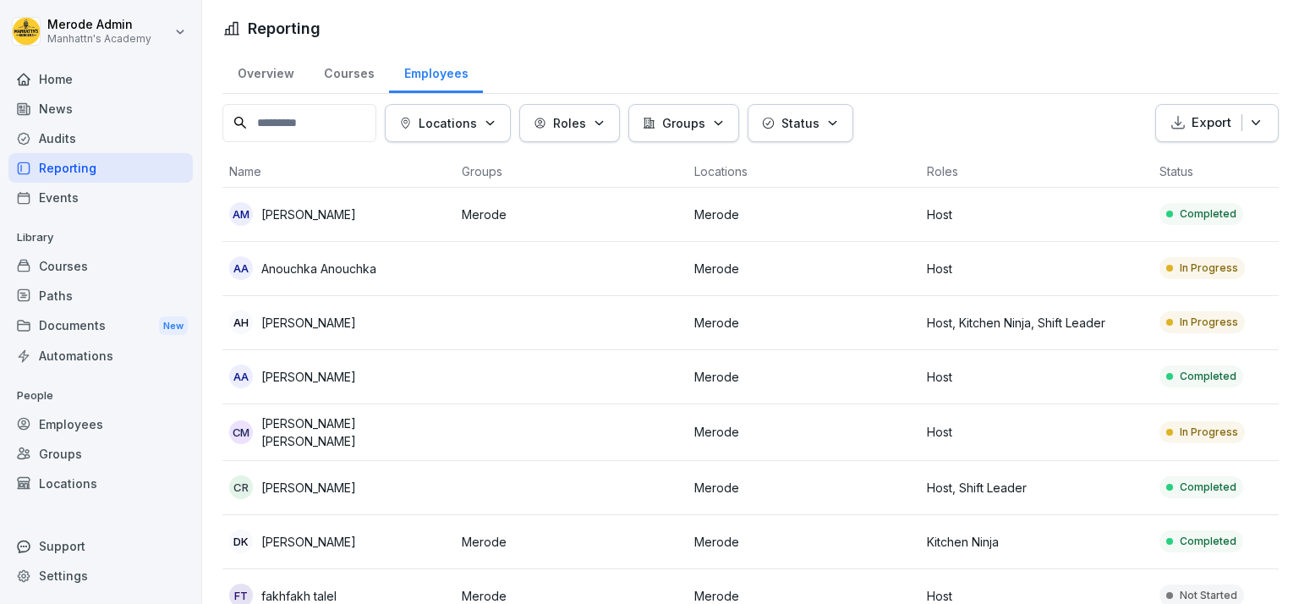
click at [305, 114] on input at bounding box center [299, 123] width 154 height 38
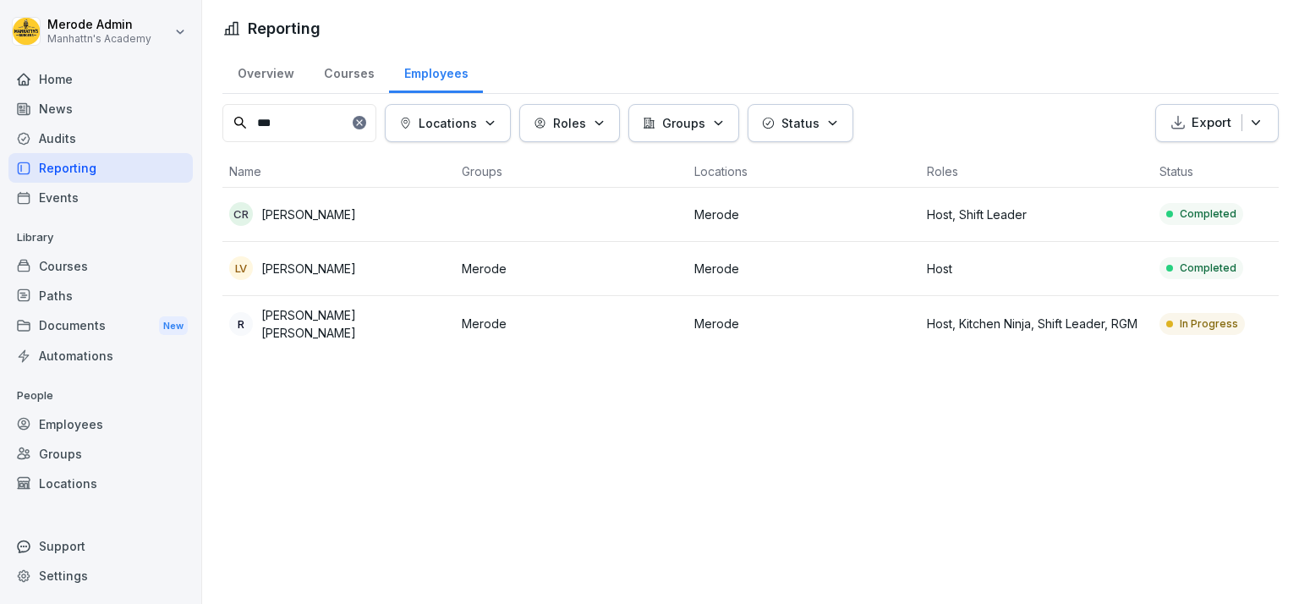
click at [305, 117] on input "***" at bounding box center [299, 123] width 154 height 38
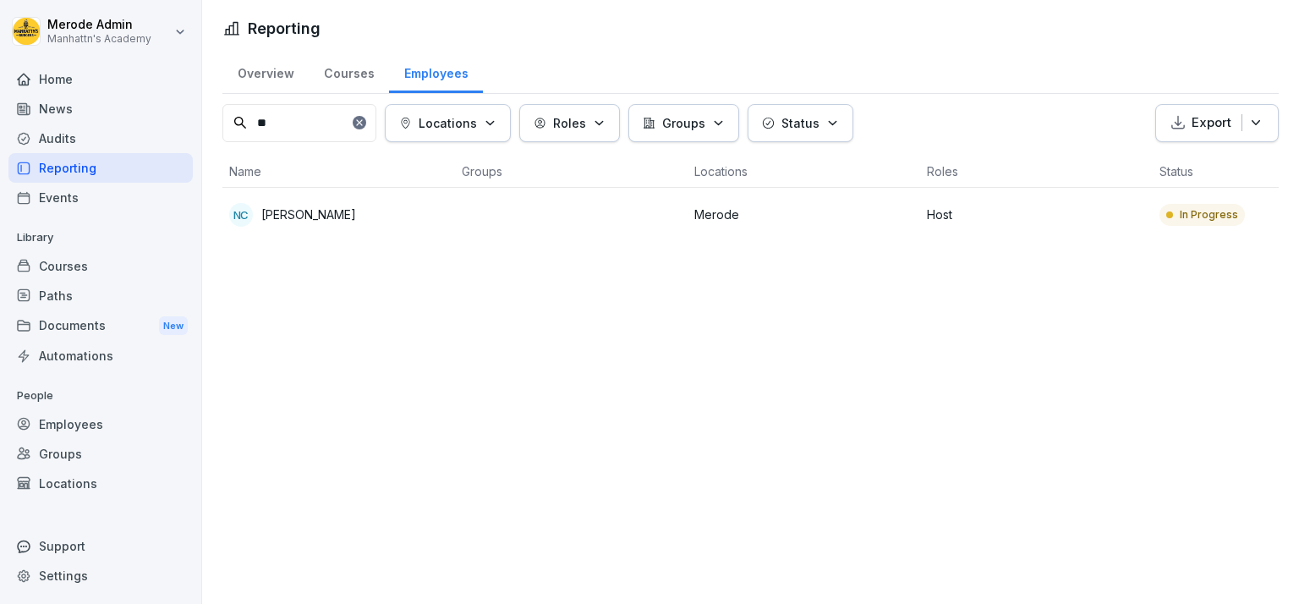
type input "*"
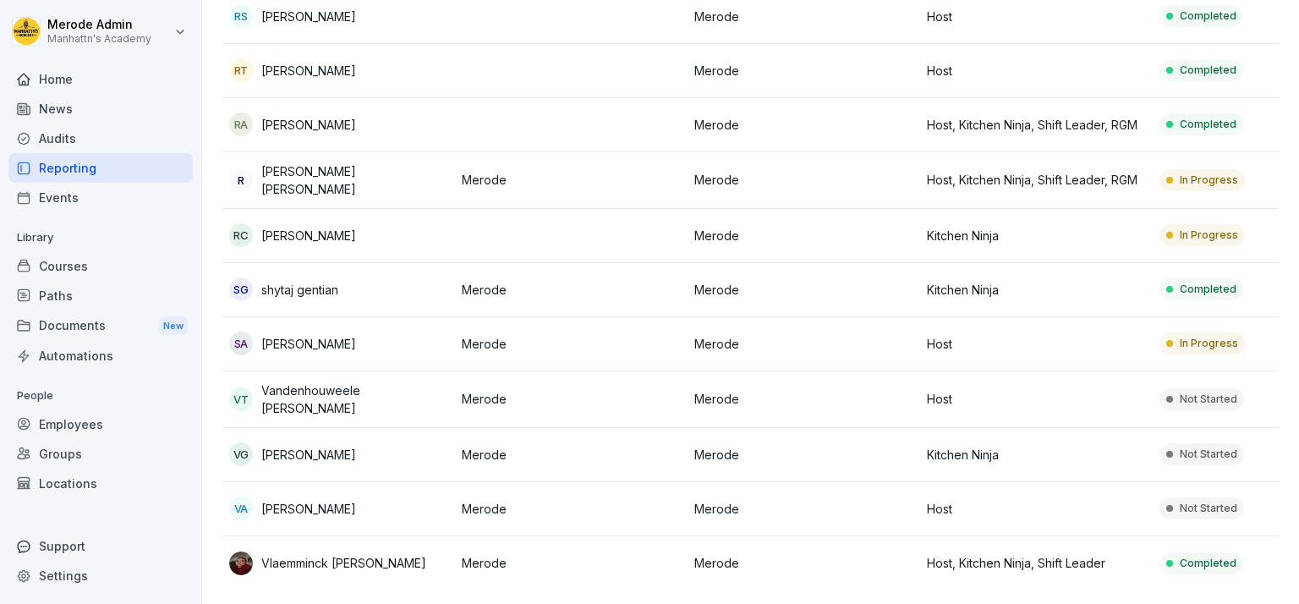
scroll to position [1465, 0]
